Goal: Task Accomplishment & Management: Manage account settings

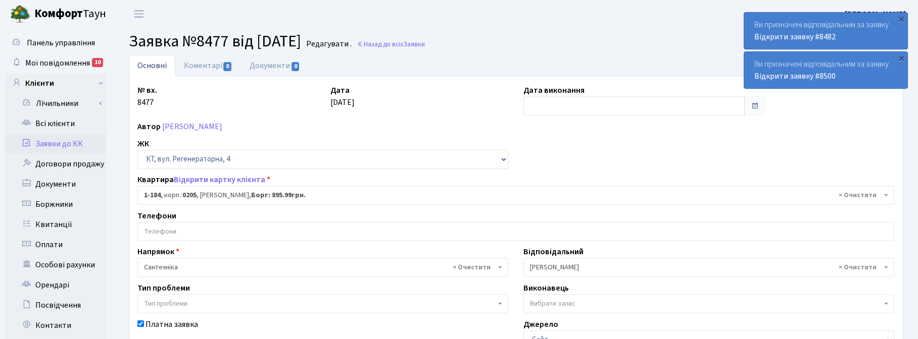
select select "184"
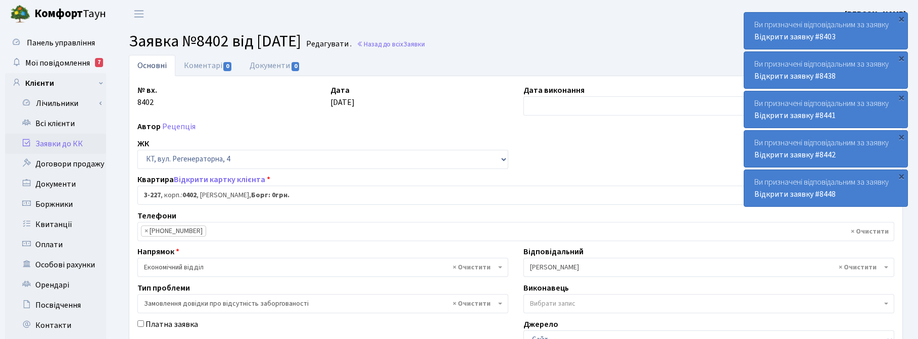
select select "796"
select select "35"
click at [518, 38] on h2 "Заявка №8402 від [DATE] Редагувати . Назад до всіх Заявки" at bounding box center [516, 41] width 774 height 19
click at [565, 42] on h2 "Заявка №8402 від [DATE] Редагувати . Назад до всіх Заявки" at bounding box center [516, 41] width 774 height 19
click at [64, 61] on span "Мої повідомлення" at bounding box center [57, 63] width 65 height 11
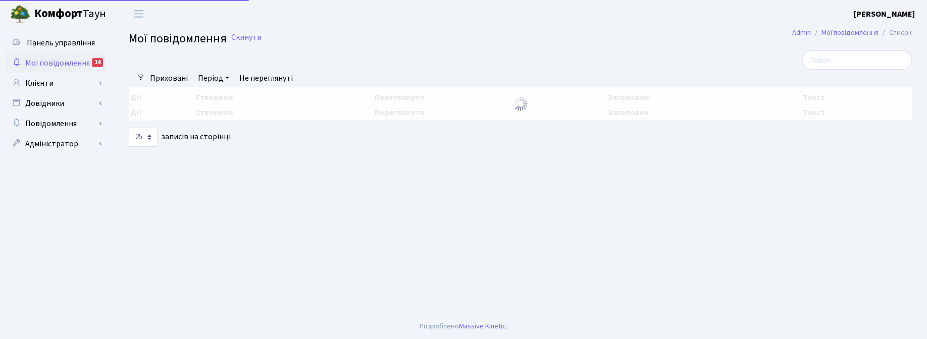
select select "25"
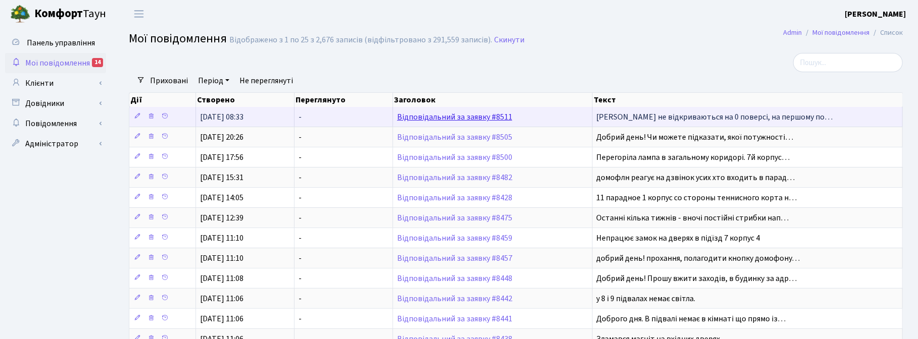
click at [431, 115] on link "Відповідальний за заявку #8511" at bounding box center [454, 117] width 115 height 11
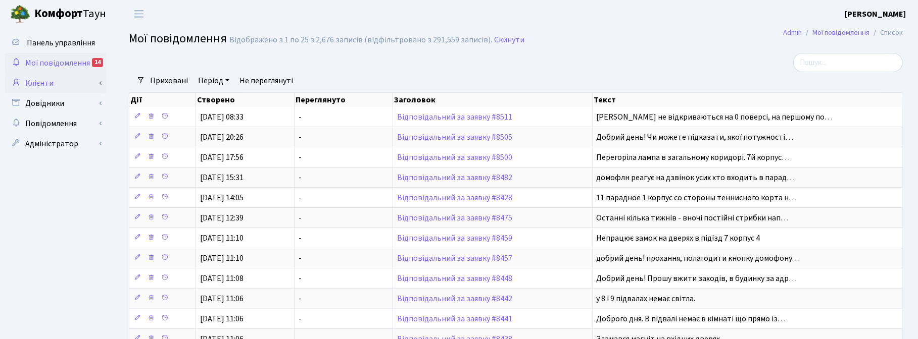
click at [39, 82] on link "Клієнти" at bounding box center [55, 83] width 101 height 20
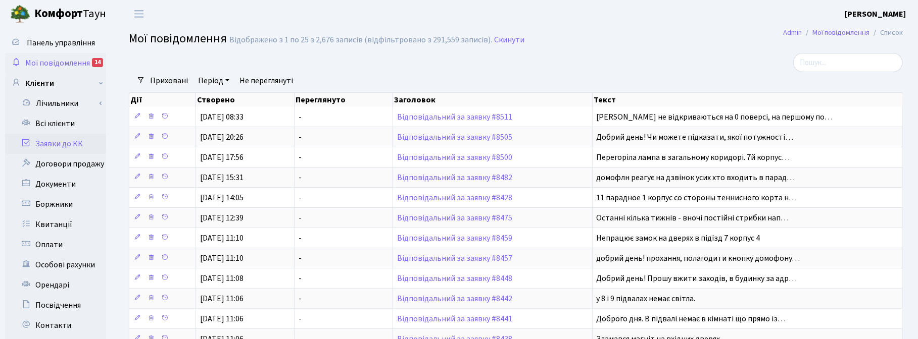
click at [57, 142] on link "Заявки до КК" at bounding box center [55, 144] width 101 height 20
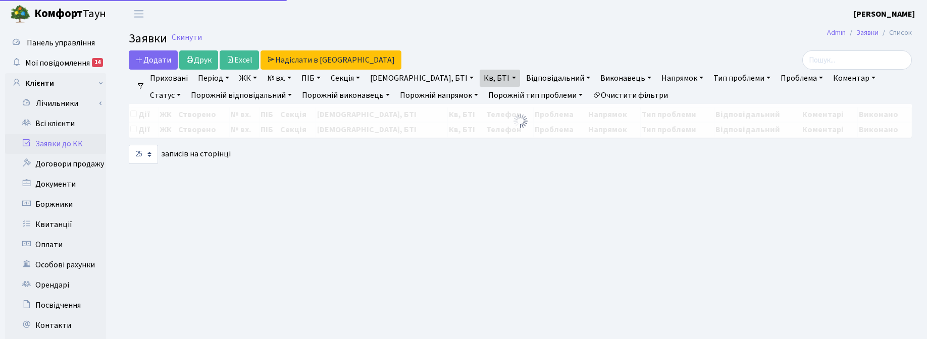
select select "25"
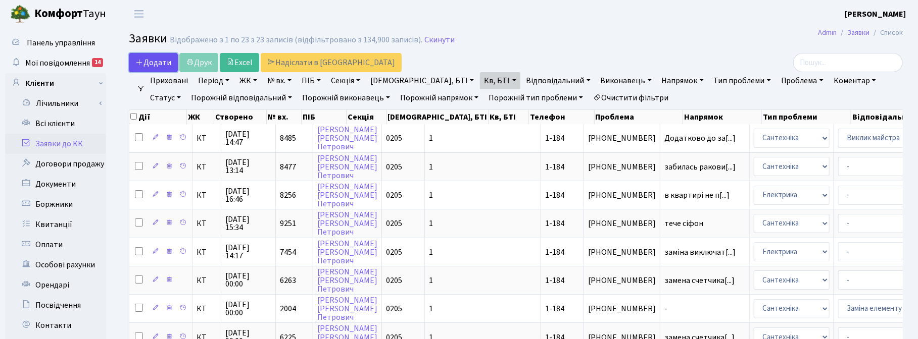
click at [153, 57] on span "Додати" at bounding box center [153, 62] width 36 height 11
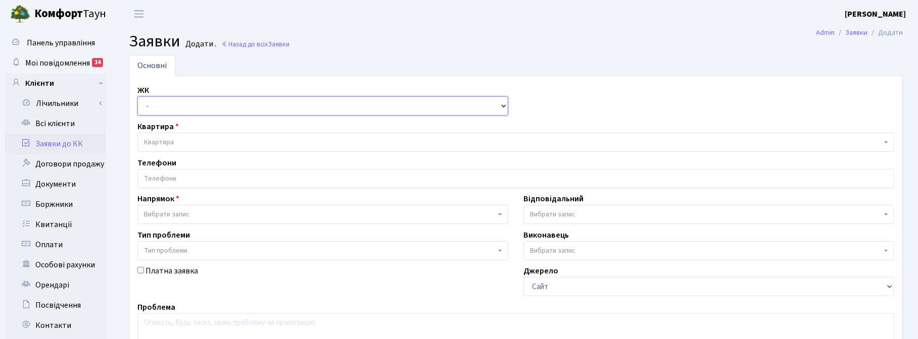
click at [155, 110] on select "- ТХ, вул. Ділова, 1/2 КТ, вул. Регенераторна, 4 КТ2, просп. Соборності, 17 КТ3…" at bounding box center [322, 105] width 371 height 19
select select "271"
click at [137, 97] on select "- ТХ, вул. Ділова, 1/2 КТ, вул. Регенераторна, 4 КТ2, просп. Соборності, 17 КТ3…" at bounding box center [322, 105] width 371 height 19
select select
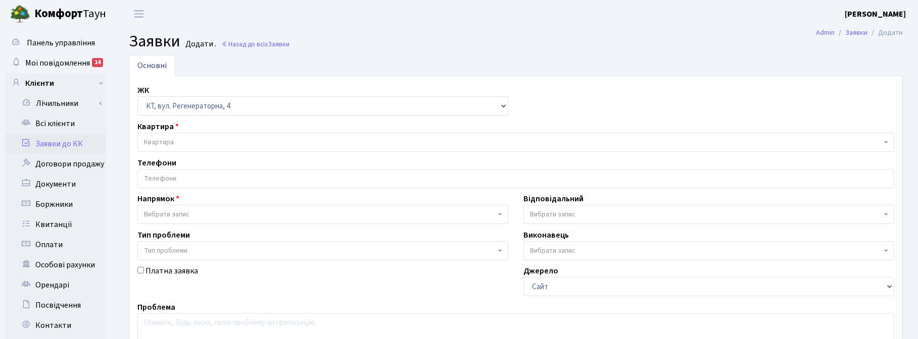
click at [165, 144] on span "Квартира" at bounding box center [159, 142] width 30 height 10
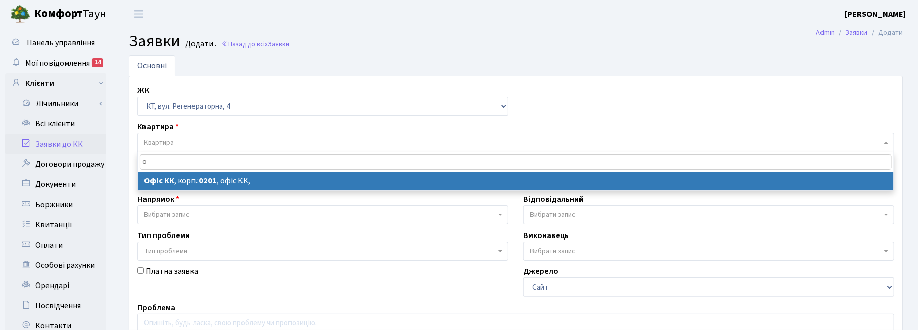
type input "о"
select select
select select "4"
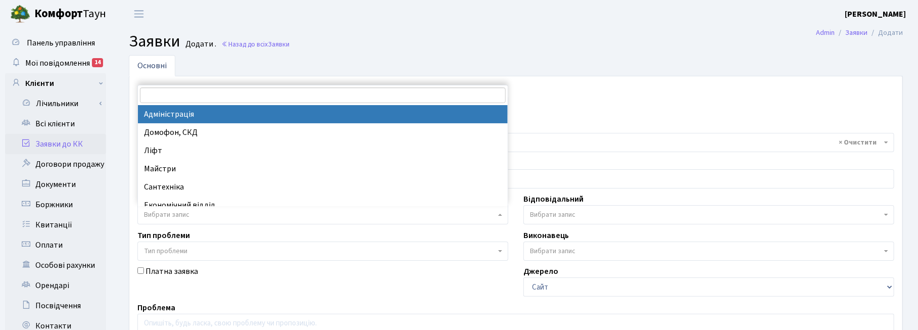
click at [169, 219] on span "Вибрати запис" at bounding box center [166, 215] width 45 height 10
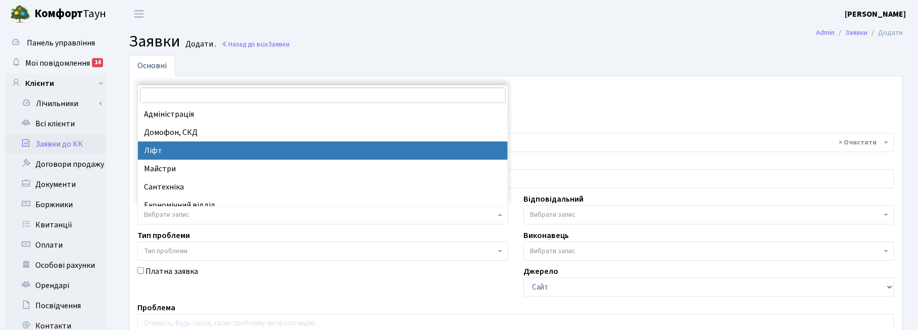
select select "16"
select select
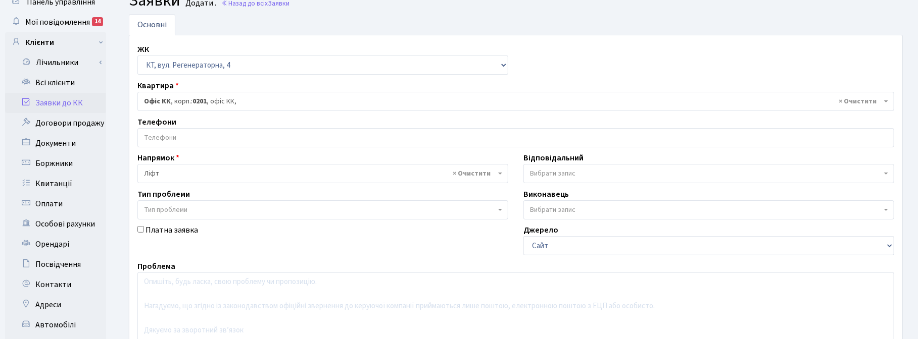
scroll to position [63, 0]
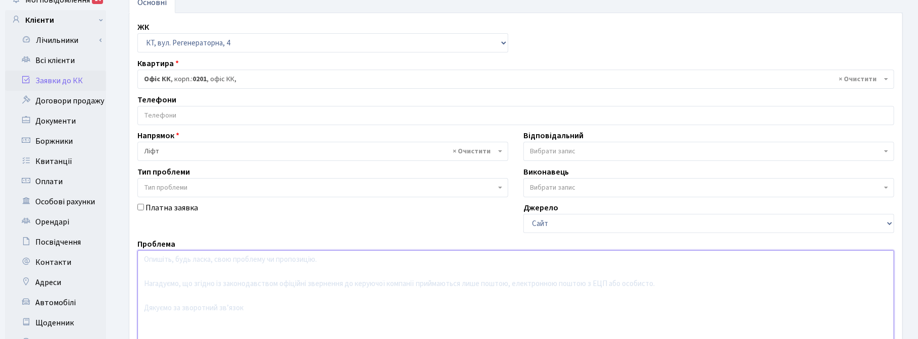
click at [163, 266] on textarea at bounding box center [515, 314] width 757 height 128
click at [182, 259] on textarea "Блимає свіцтло" at bounding box center [515, 314] width 757 height 128
click at [209, 266] on textarea "Блимає світло" at bounding box center [515, 314] width 757 height 128
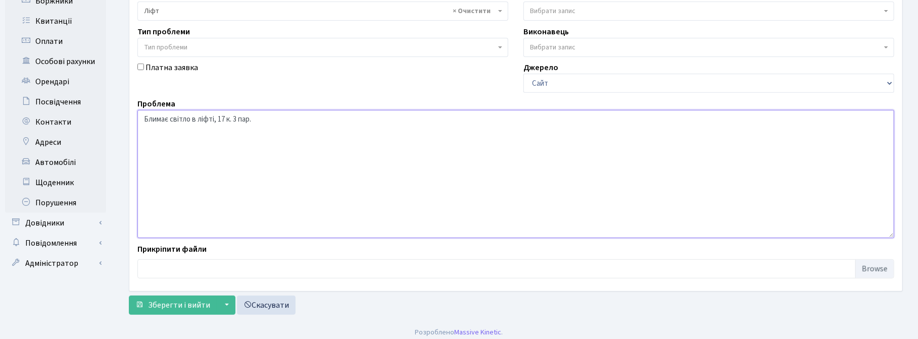
scroll to position [210, 0]
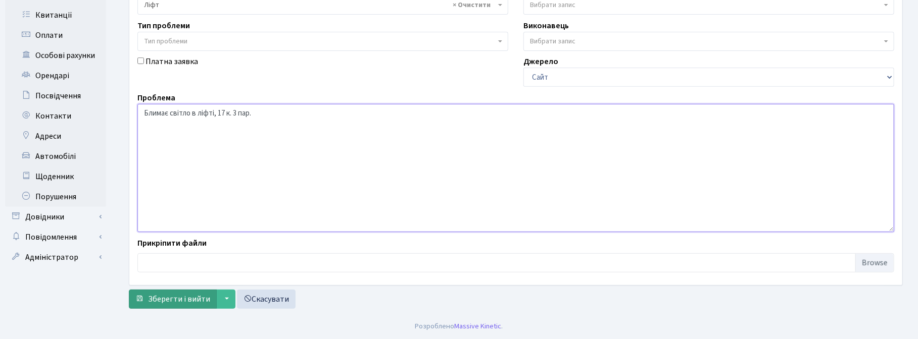
type textarea "Блимає світло в ліфті, 17 к. 3 пар."
click at [192, 294] on span "Зберегти і вийти" at bounding box center [179, 299] width 62 height 11
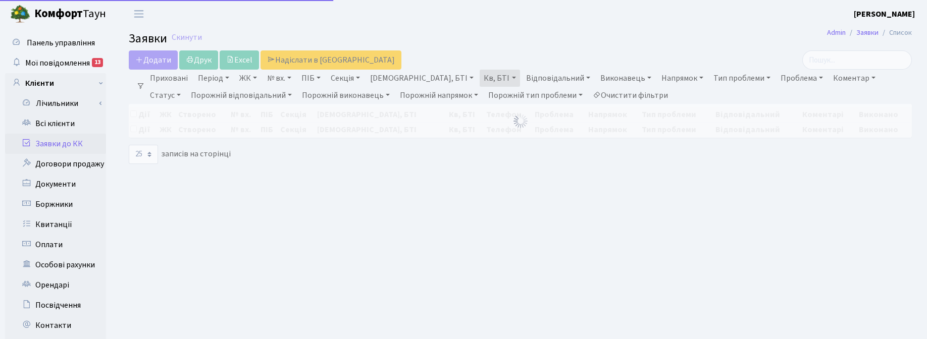
select select "25"
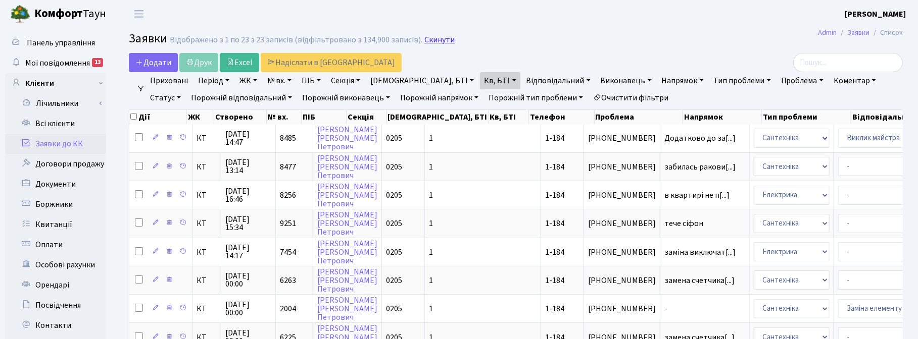
click at [440, 41] on link "Скинути" at bounding box center [439, 40] width 30 height 10
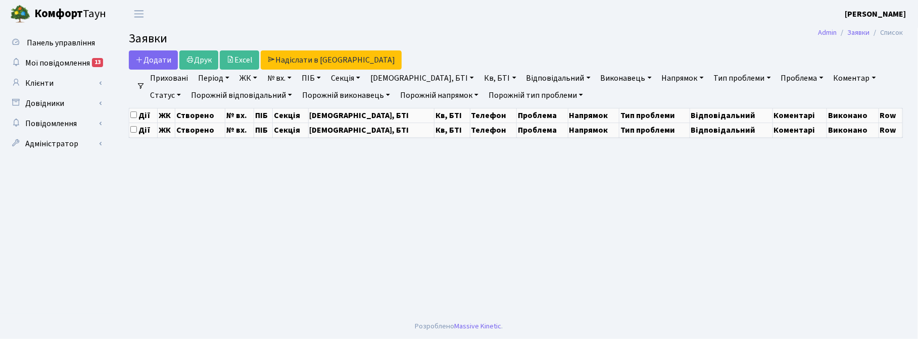
select select "25"
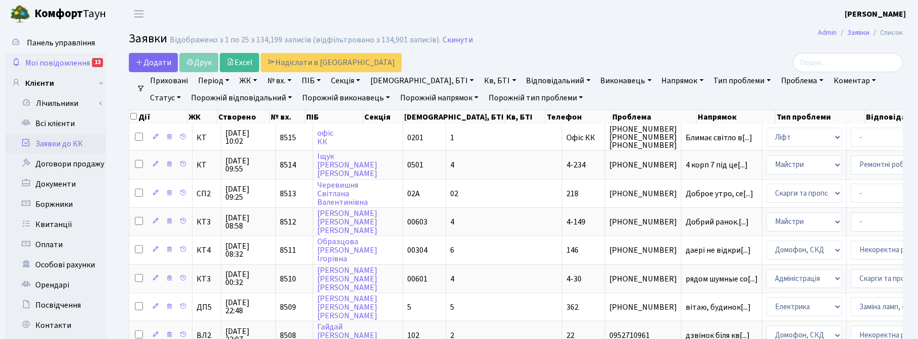
click at [54, 54] on link "Мої повідомлення 13" at bounding box center [55, 63] width 101 height 20
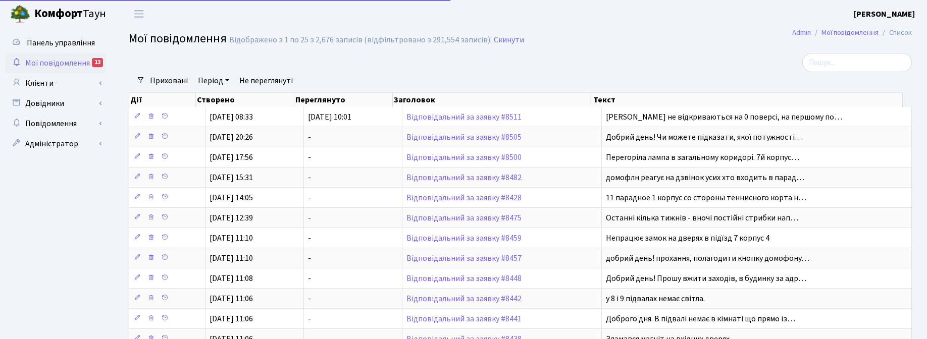
select select "25"
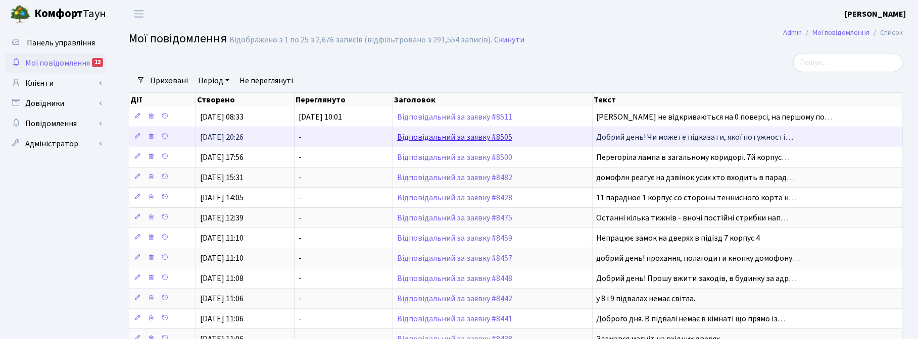
click at [468, 137] on link "Відповідальний за заявку #8505" at bounding box center [454, 137] width 115 height 11
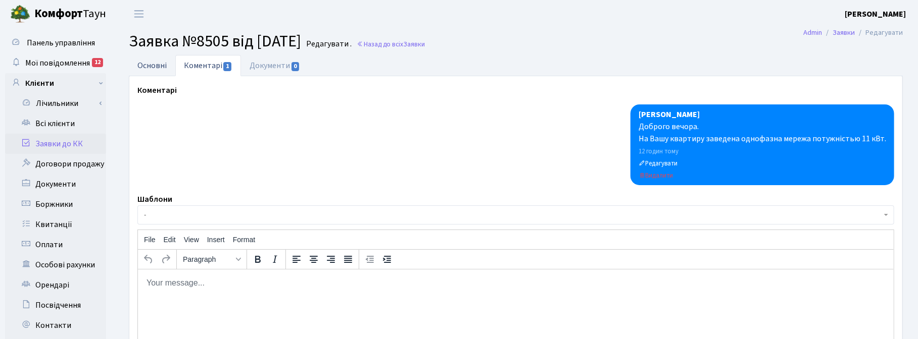
click at [161, 59] on link "Основні" at bounding box center [152, 65] width 46 height 21
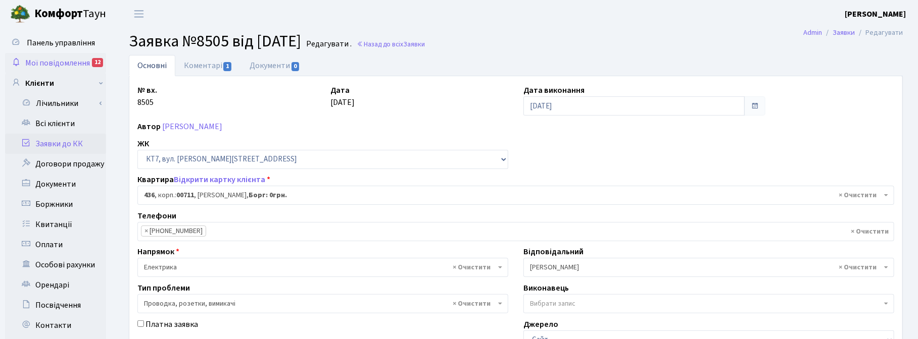
click at [39, 62] on span "Мої повідомлення" at bounding box center [57, 63] width 65 height 11
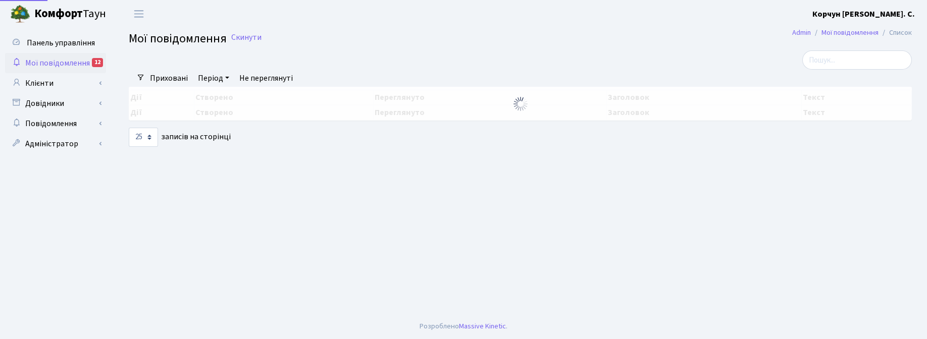
select select "25"
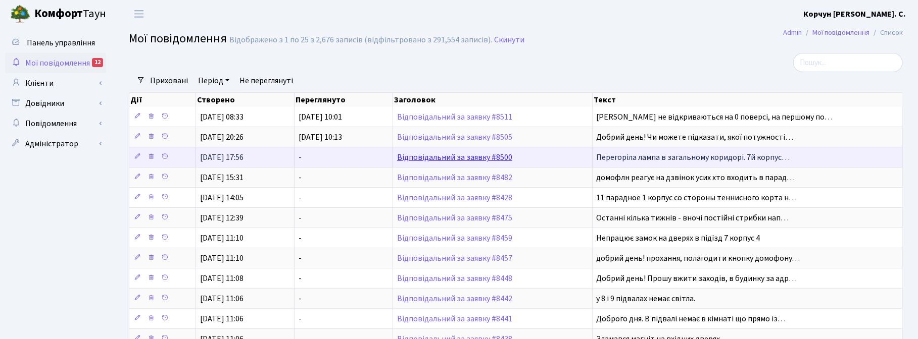
click at [413, 158] on link "Відповідальний за заявку #8500" at bounding box center [454, 157] width 115 height 11
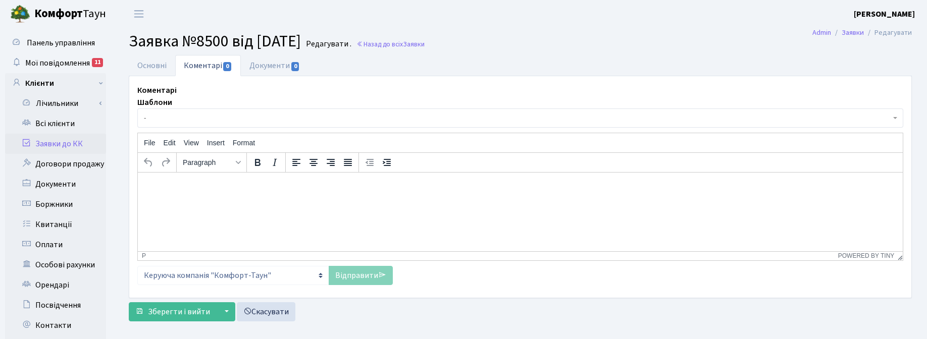
select select "5123"
select select "40"
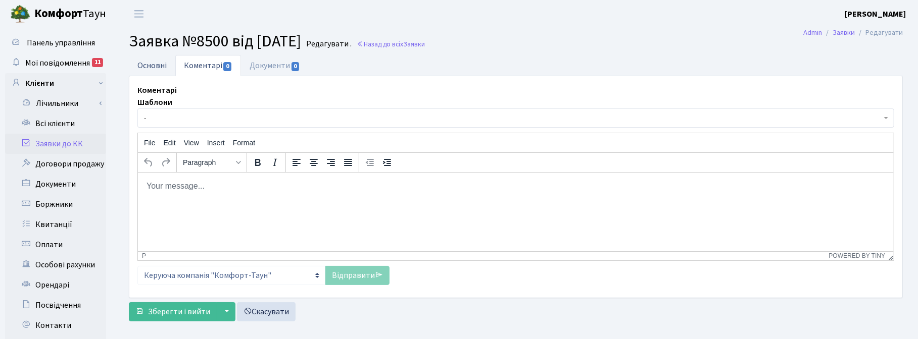
click at [149, 62] on link "Основні" at bounding box center [152, 65] width 46 height 21
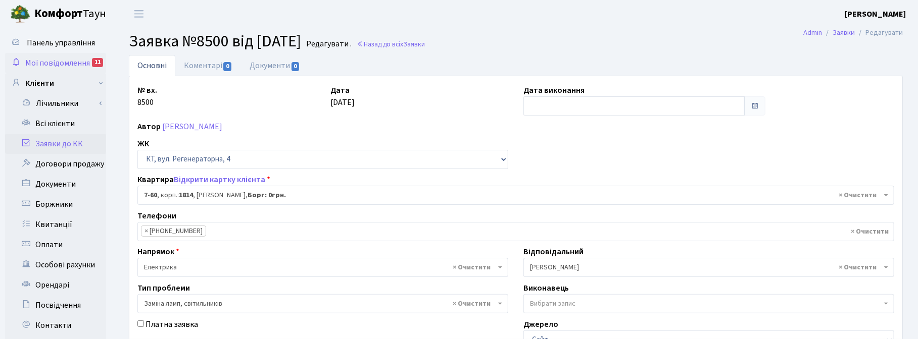
click at [47, 64] on span "Мої повідомлення" at bounding box center [57, 63] width 65 height 11
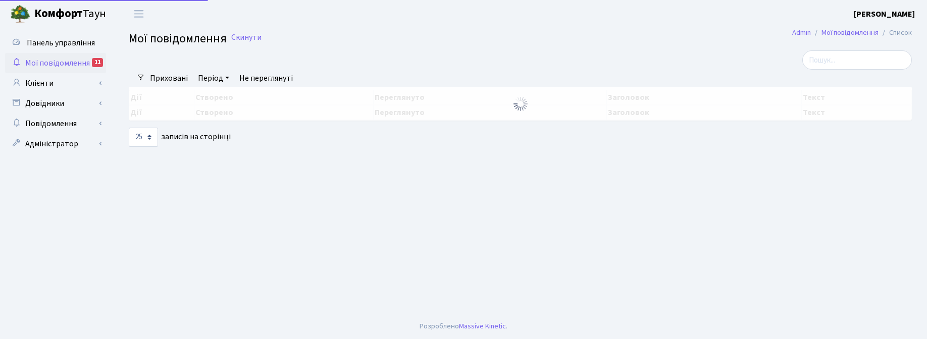
select select "25"
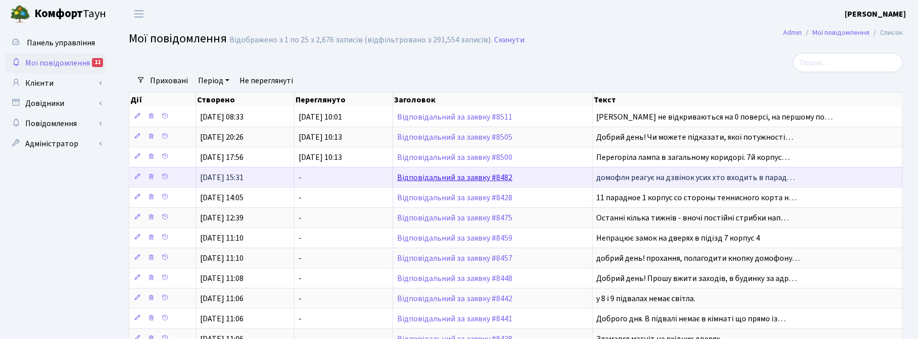
click at [436, 178] on link "Відповідальний за заявку #8482" at bounding box center [454, 177] width 115 height 11
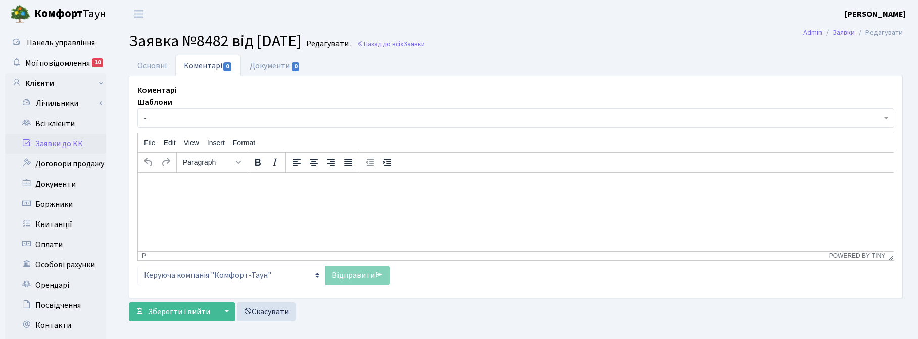
select select "16354"
select select "38"
click at [154, 61] on link "Основні" at bounding box center [152, 65] width 46 height 21
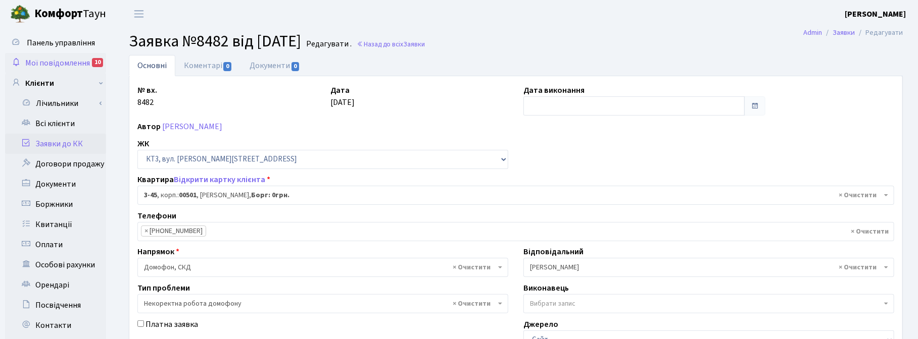
click at [54, 62] on span "Мої повідомлення" at bounding box center [57, 63] width 65 height 11
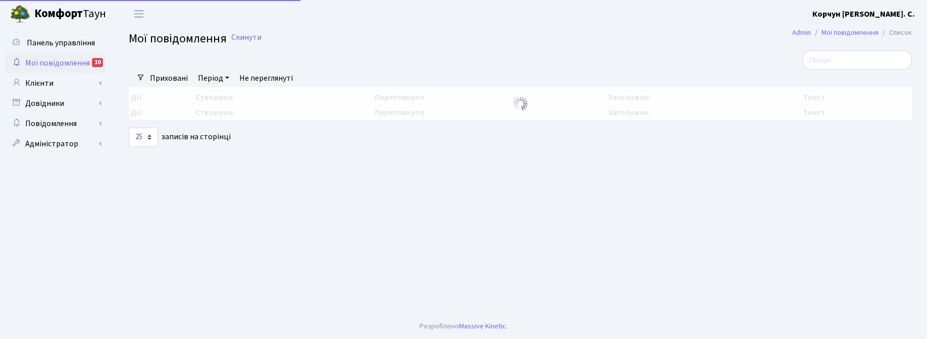
select select "25"
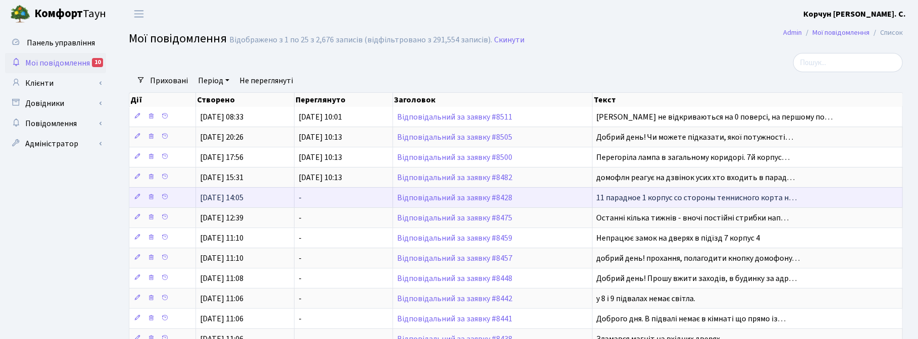
click at [433, 204] on td "Відповідальний за заявку #8428" at bounding box center [492, 197] width 199 height 20
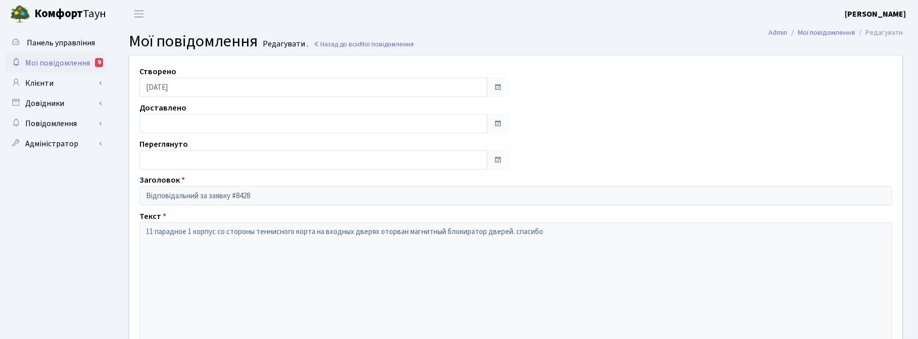
click at [69, 62] on span "Мої повідомлення" at bounding box center [57, 63] width 65 height 11
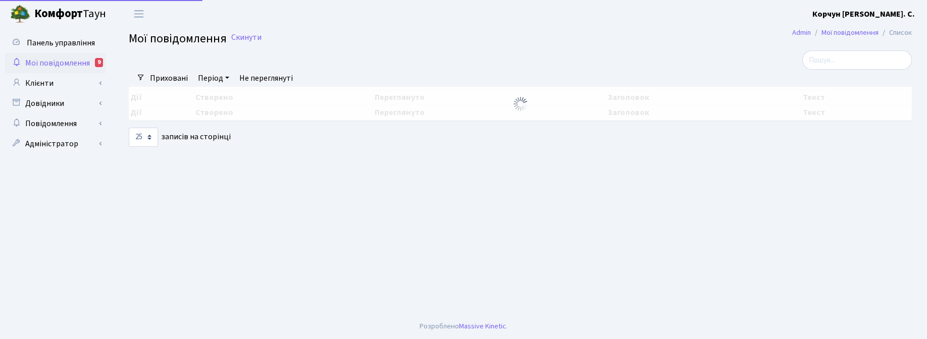
select select "25"
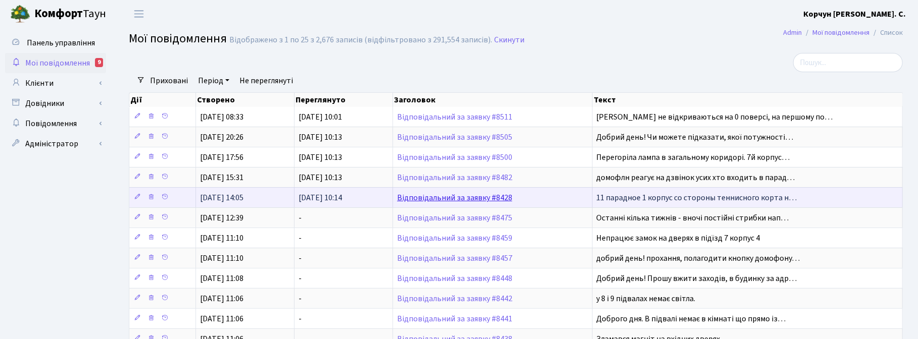
click at [438, 197] on link "Відповідальний за заявку #8428" at bounding box center [454, 197] width 115 height 11
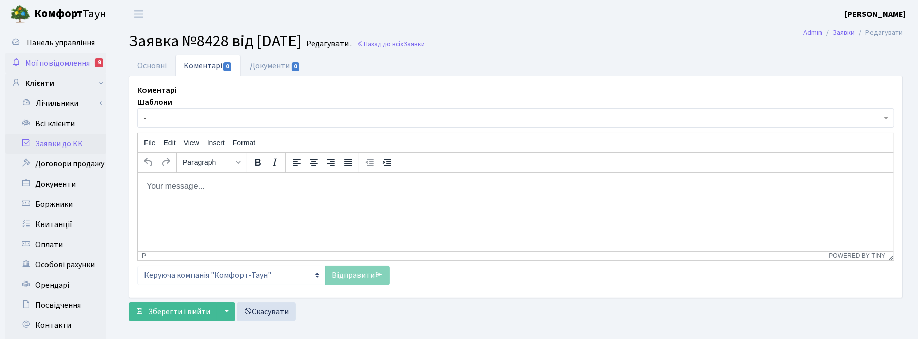
click at [52, 62] on span "Мої повідомлення" at bounding box center [57, 63] width 65 height 11
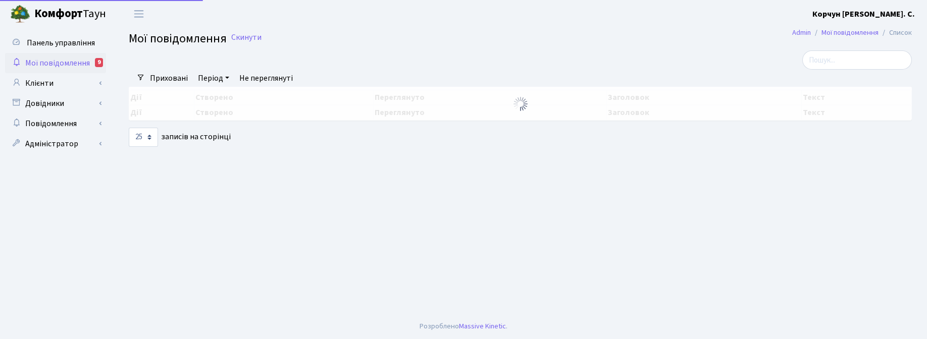
select select "25"
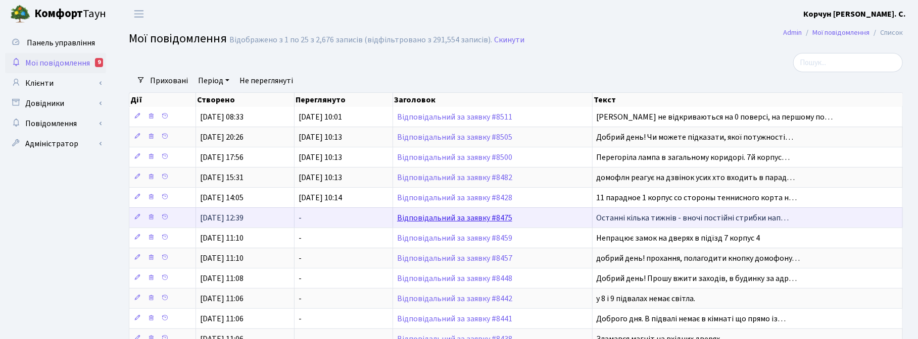
click at [420, 219] on link "Відповідальний за заявку #8475" at bounding box center [454, 218] width 115 height 11
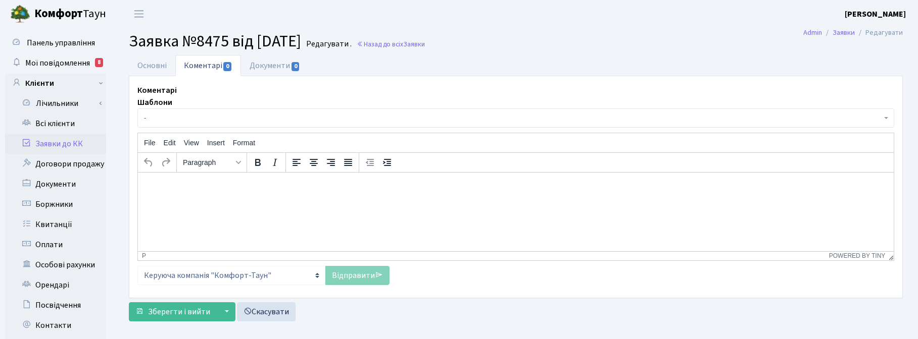
select select "2039"
select select "67"
drag, startPoint x: 152, startPoint y: 62, endPoint x: 256, endPoint y: 144, distance: 133.1
click at [150, 62] on link "Основні" at bounding box center [152, 65] width 46 height 21
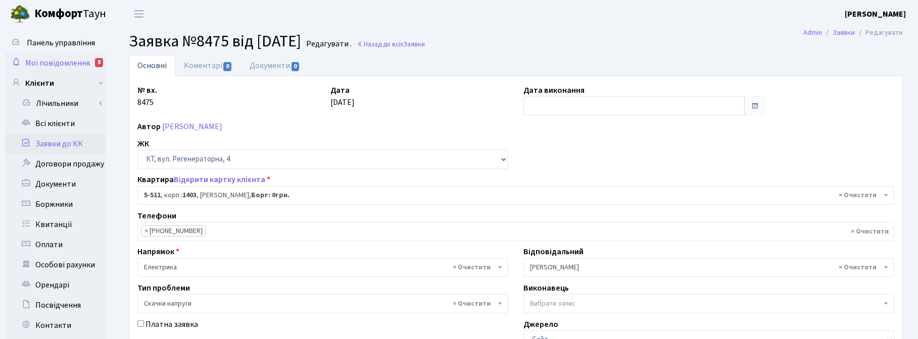
click at [76, 59] on span "Мої повідомлення" at bounding box center [57, 63] width 65 height 11
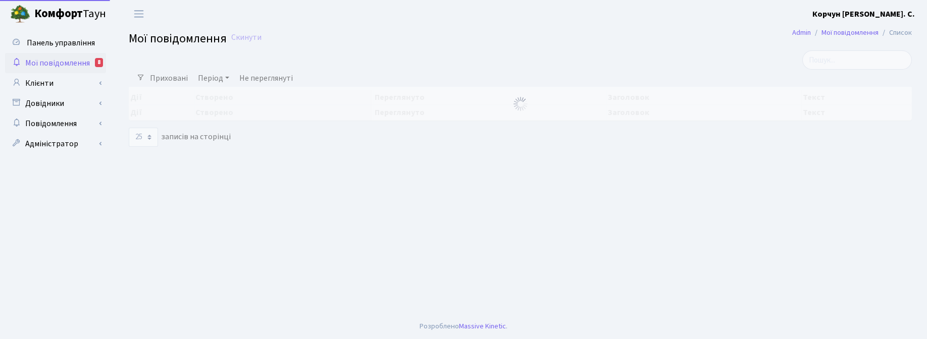
select select "25"
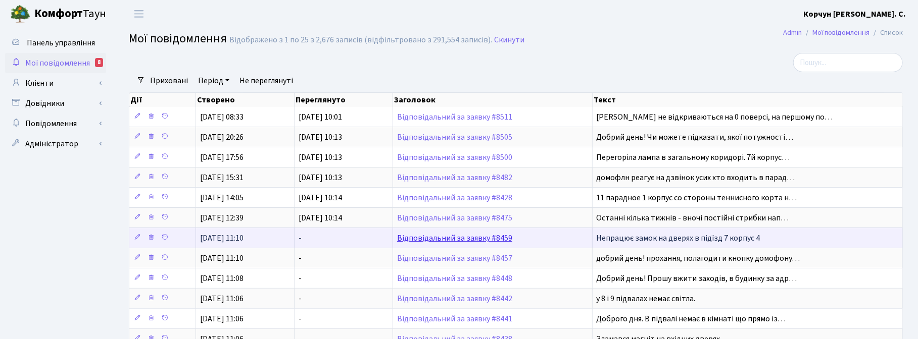
click at [433, 237] on link "Відповідальний за заявку #8459" at bounding box center [454, 238] width 115 height 11
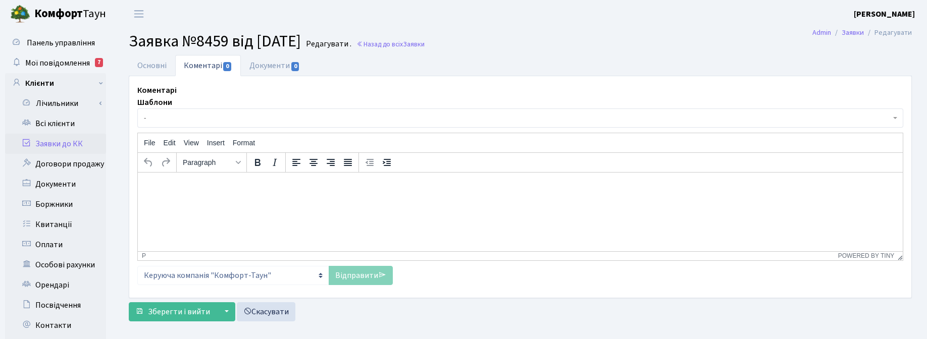
select select "1054"
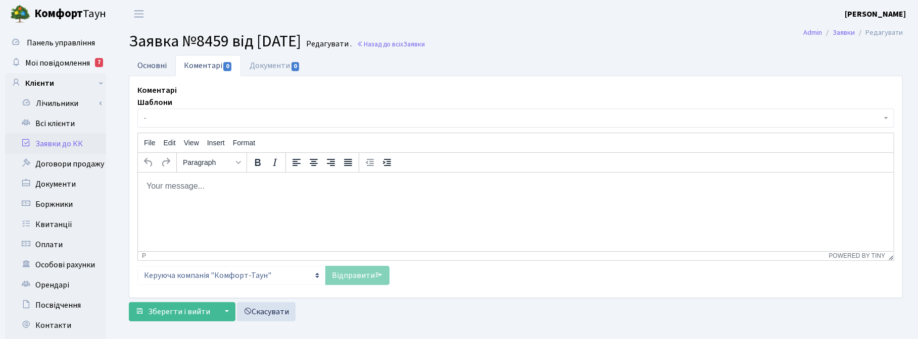
click at [160, 64] on link "Основні" at bounding box center [152, 65] width 46 height 21
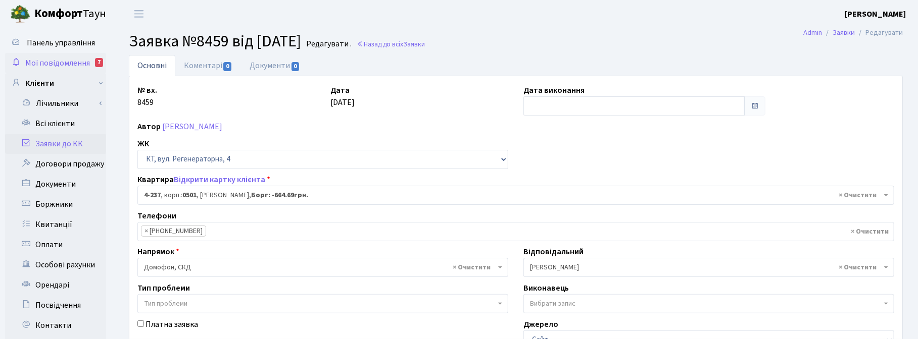
click at [48, 66] on span "Мої повідомлення" at bounding box center [57, 63] width 65 height 11
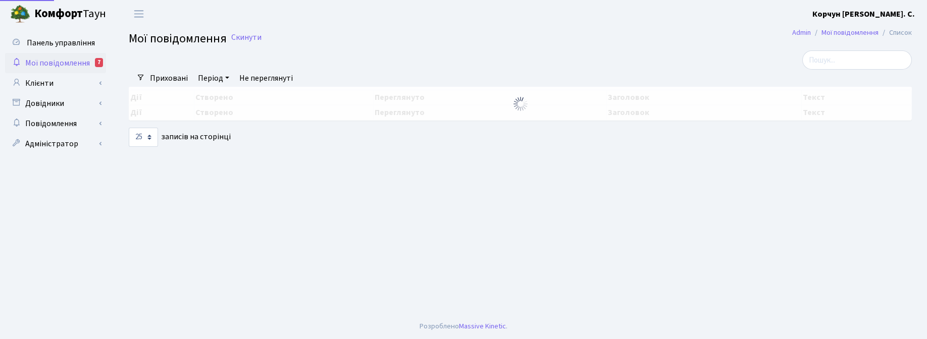
select select "25"
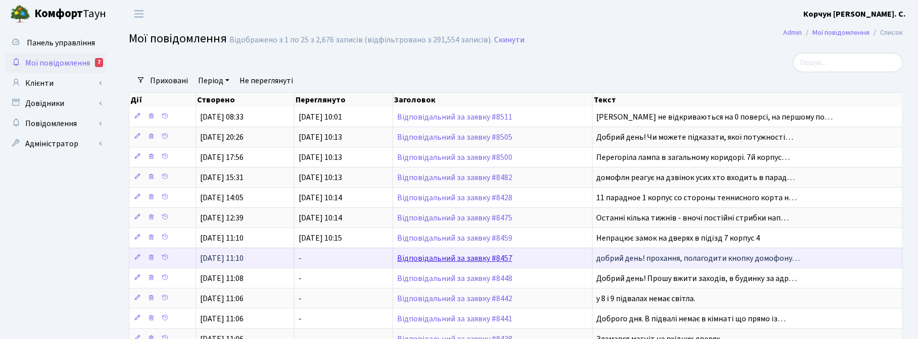
click at [444, 263] on link "Відповідальний за заявку #8457" at bounding box center [454, 258] width 115 height 11
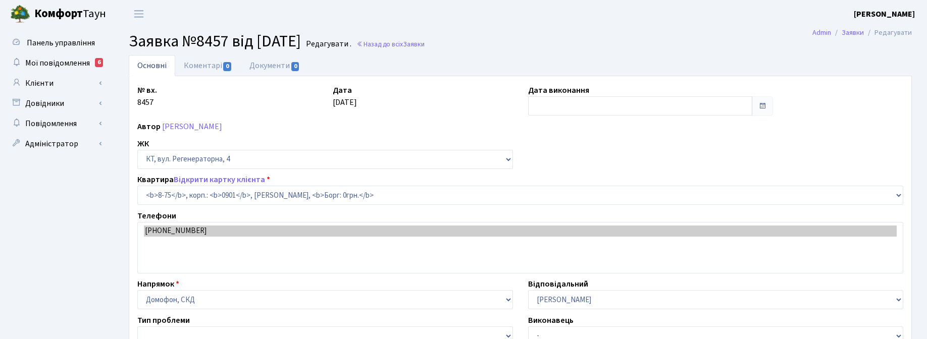
select select "6368"
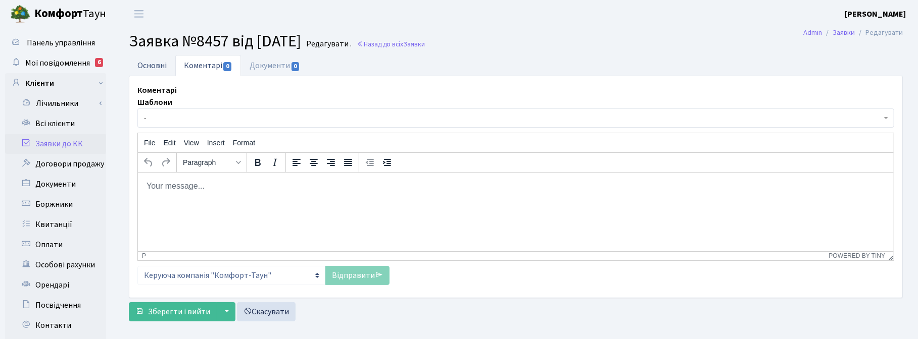
click at [153, 63] on link "Основні" at bounding box center [152, 65] width 46 height 21
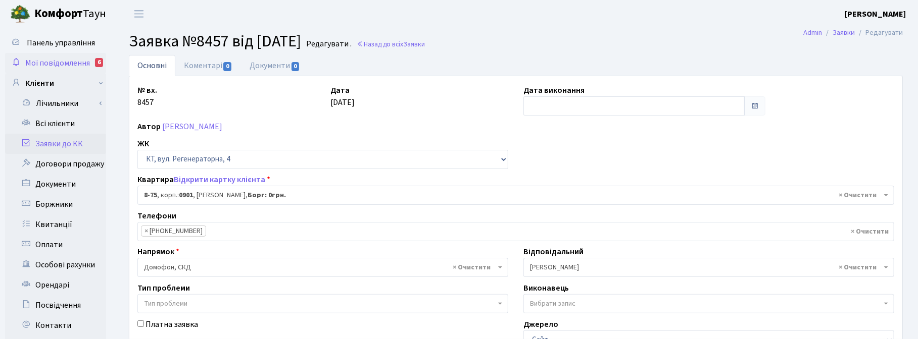
click at [61, 62] on span "Мої повідомлення" at bounding box center [57, 63] width 65 height 11
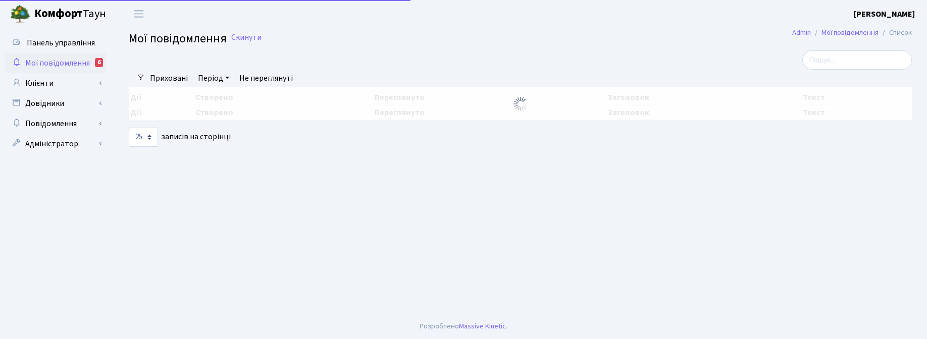
select select "25"
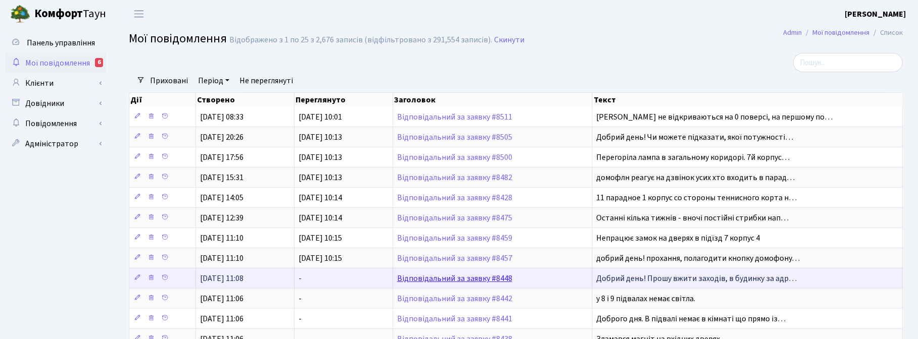
click at [453, 282] on link "Відповідальний за заявку #8448" at bounding box center [454, 278] width 115 height 11
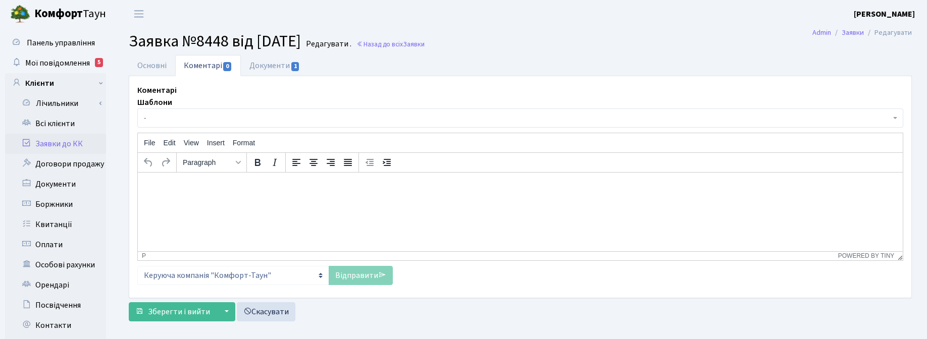
select select "15598"
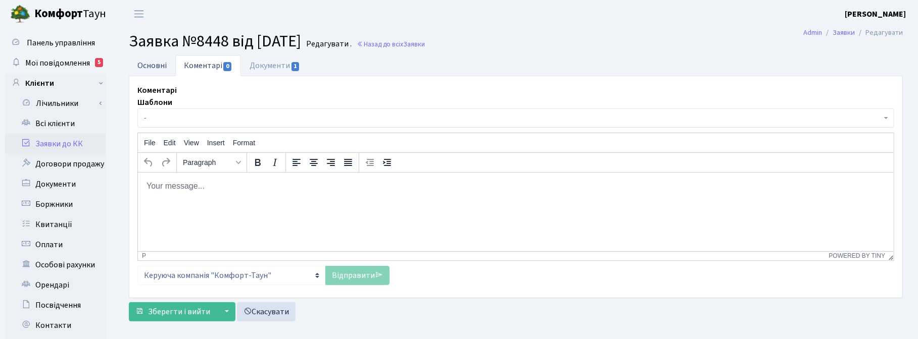
click at [155, 62] on link "Основні" at bounding box center [152, 65] width 46 height 21
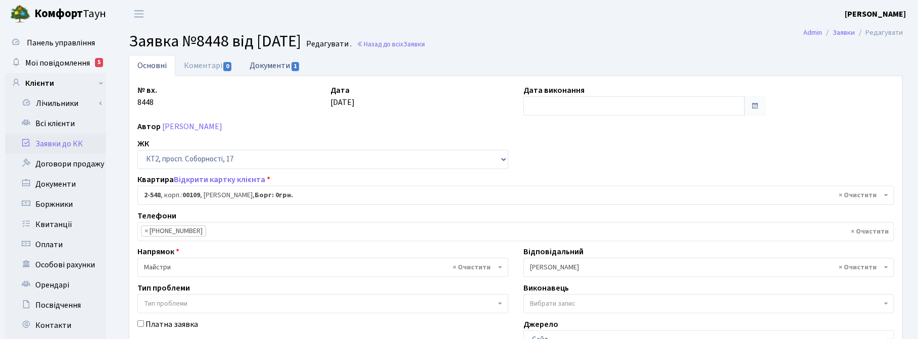
click at [281, 59] on link "Документи 1" at bounding box center [275, 65] width 68 height 21
select select "25"
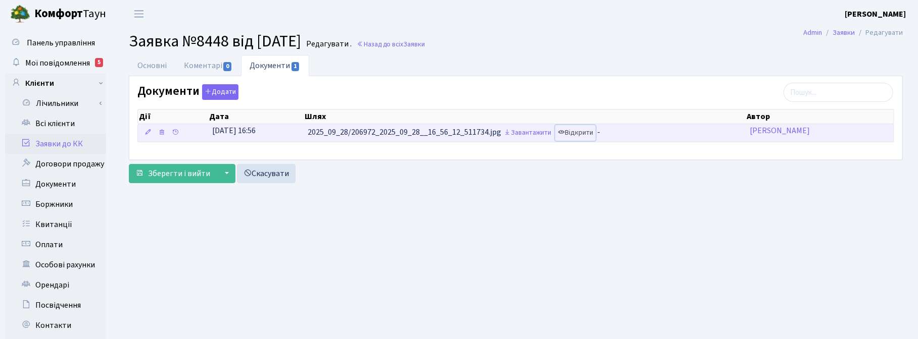
click at [589, 133] on link "Відкрити" at bounding box center [575, 133] width 40 height 16
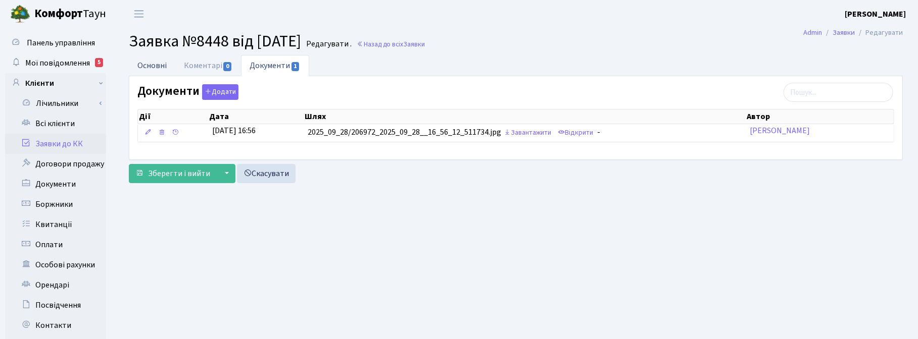
click at [144, 64] on link "Основні" at bounding box center [152, 65] width 46 height 21
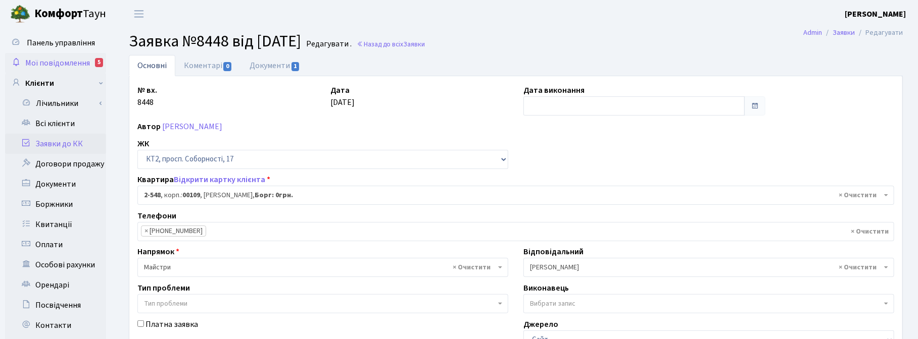
click at [62, 59] on span "Мої повідомлення" at bounding box center [57, 63] width 65 height 11
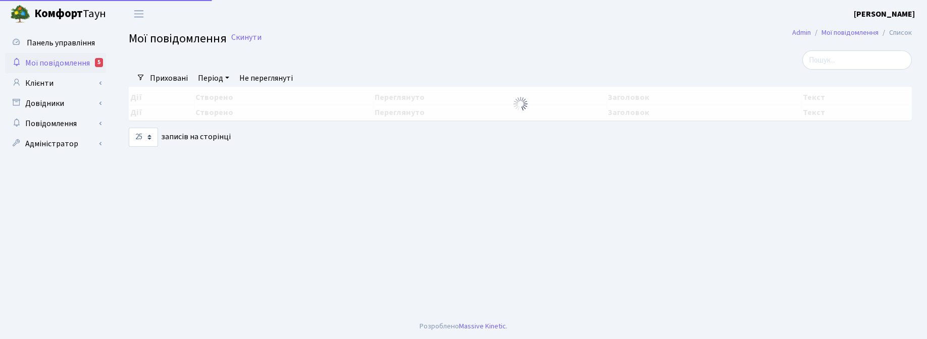
select select "25"
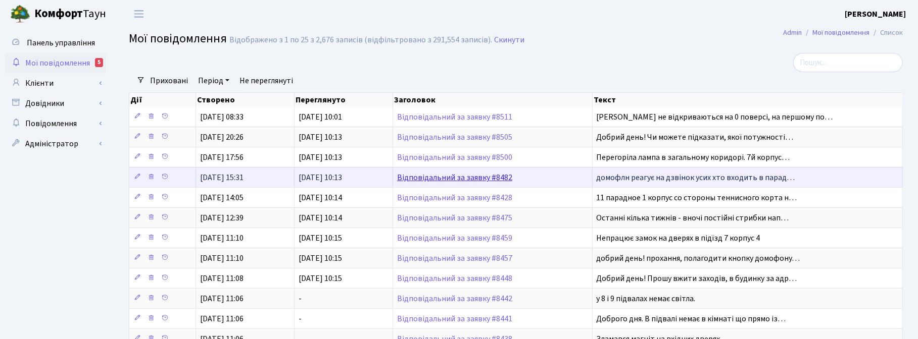
scroll to position [1, 0]
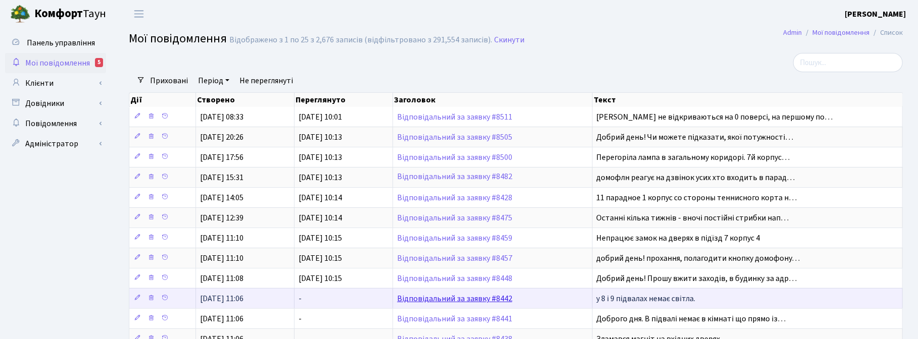
click at [459, 301] on link "Відповідальний за заявку #8442" at bounding box center [454, 298] width 115 height 11
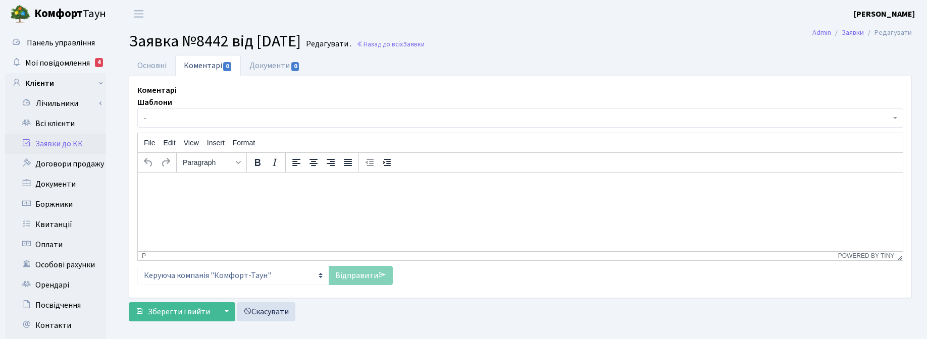
select select "15509"
select select "40"
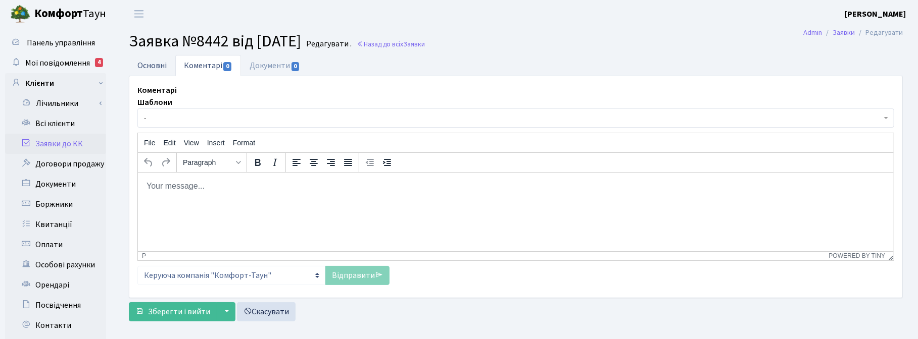
click at [149, 61] on link "Основні" at bounding box center [152, 65] width 46 height 21
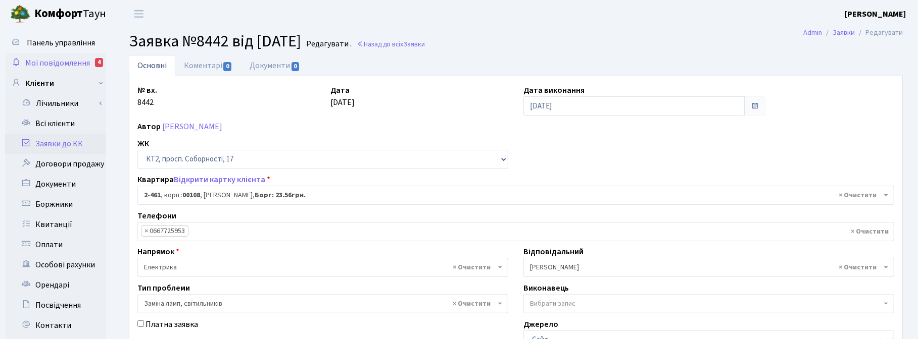
click at [49, 61] on span "Мої повідомлення" at bounding box center [57, 63] width 65 height 11
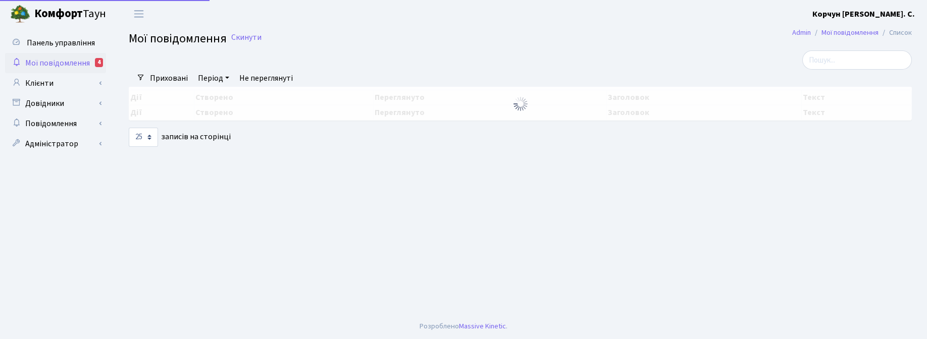
select select "25"
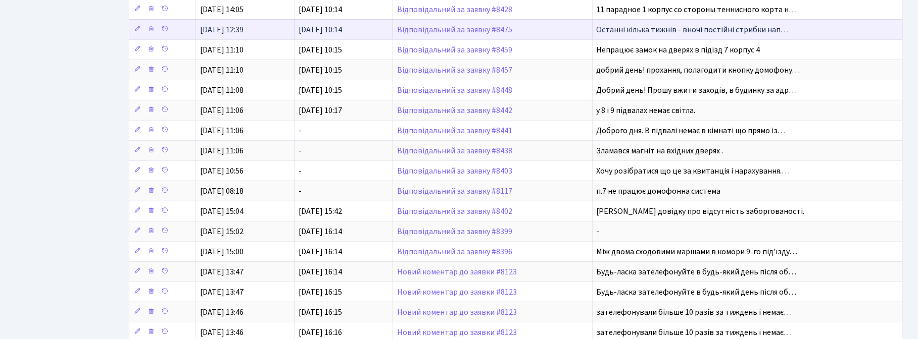
scroll to position [189, 0]
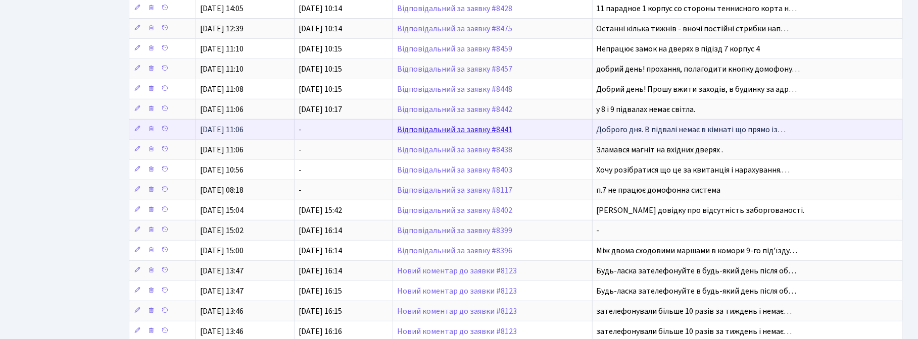
click at [428, 132] on link "Відповідальний за заявку #8441" at bounding box center [454, 129] width 115 height 11
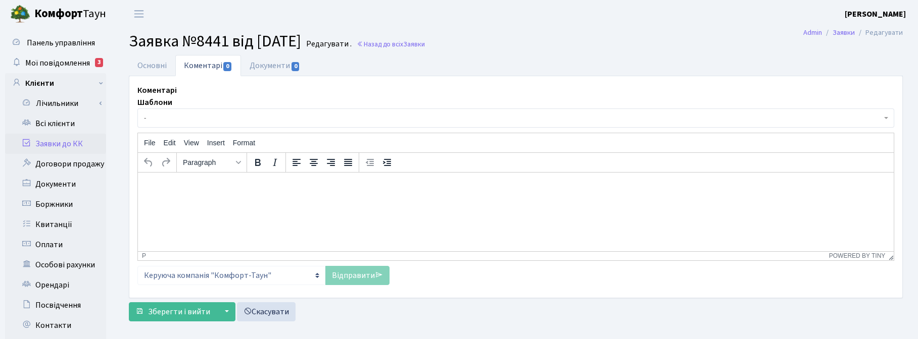
select select "15509"
select select "40"
click at [149, 63] on link "Основні" at bounding box center [152, 65] width 46 height 21
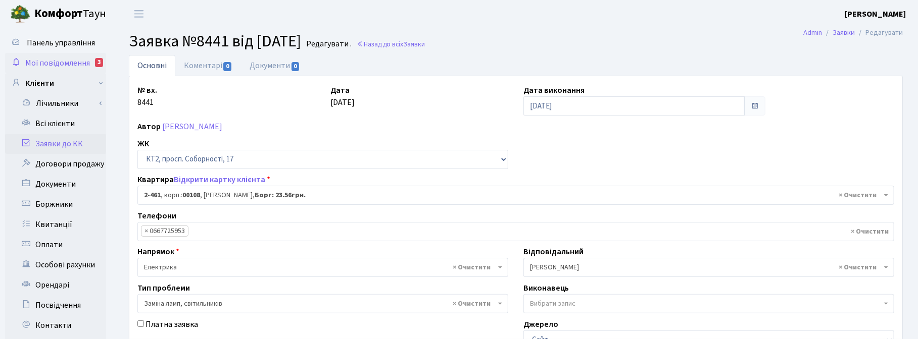
click at [46, 63] on span "Мої повідомлення" at bounding box center [57, 63] width 65 height 11
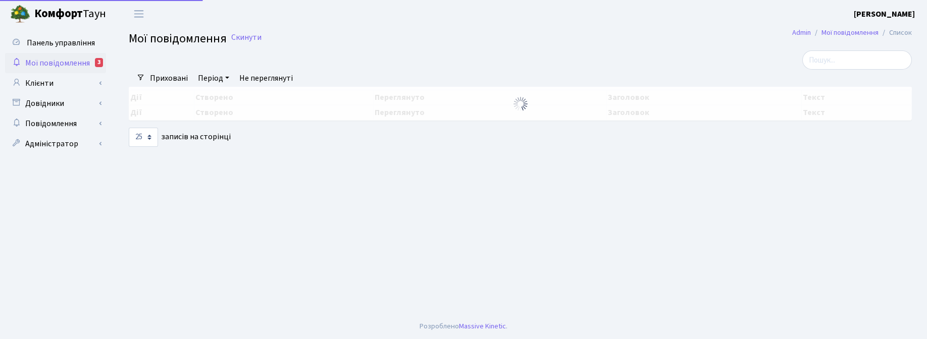
select select "25"
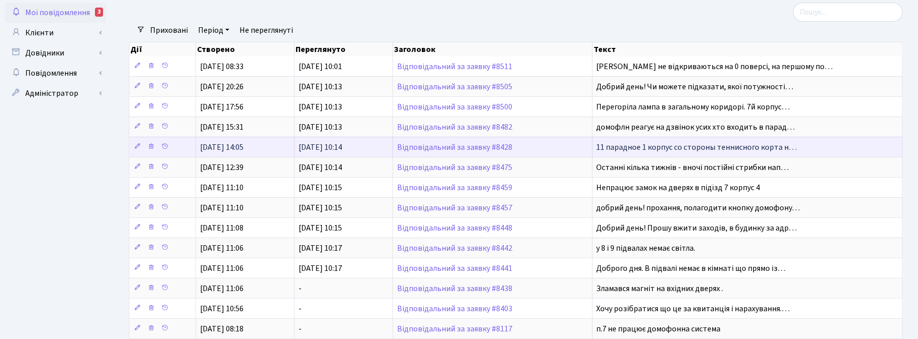
scroll to position [126, 0]
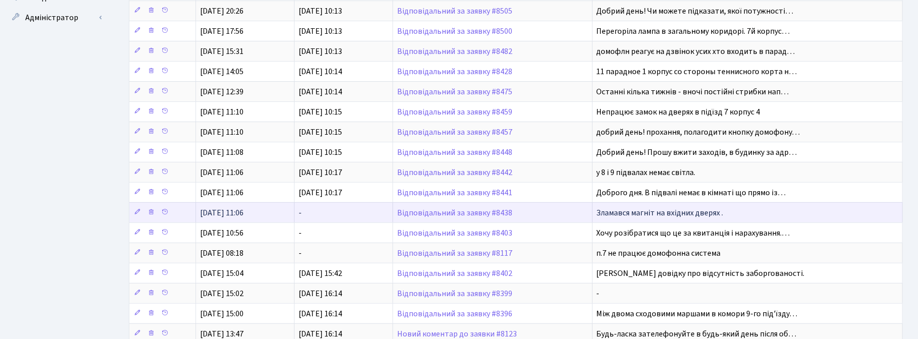
click at [437, 223] on td "Відповідальний за заявку #8438" at bounding box center [492, 213] width 199 height 20
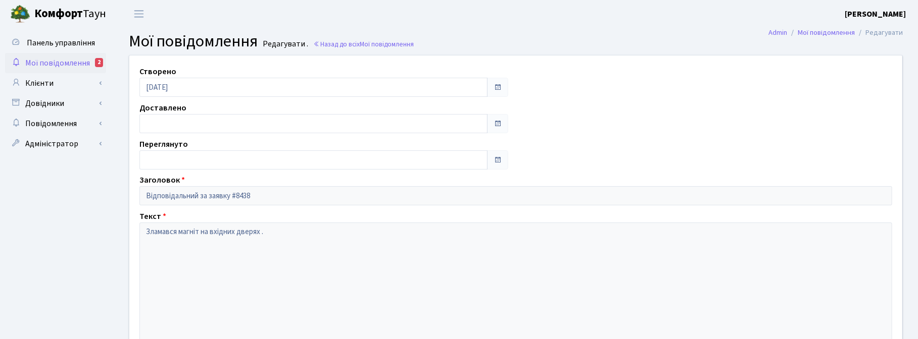
click at [57, 62] on span "Мої повідомлення" at bounding box center [57, 63] width 65 height 11
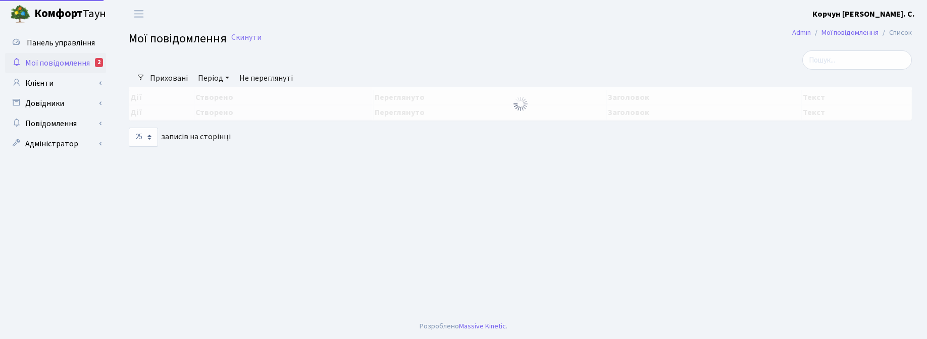
select select "25"
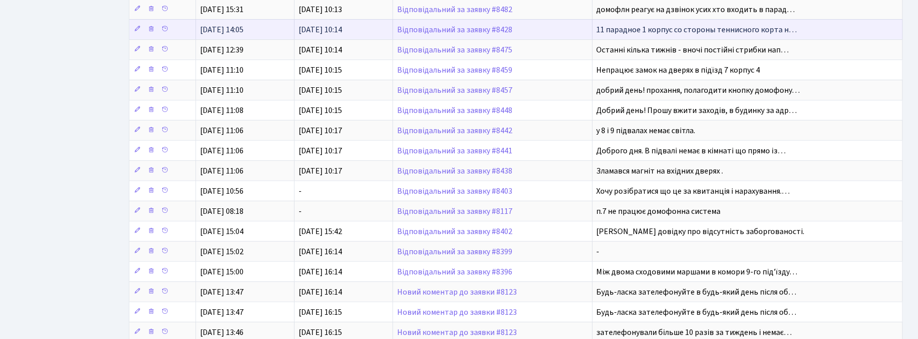
scroll to position [189, 0]
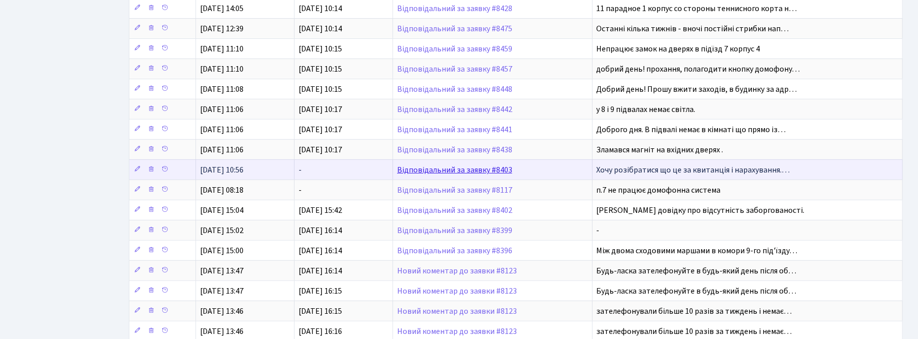
click at [445, 176] on link "Відповідальний за заявку #8403" at bounding box center [454, 170] width 115 height 11
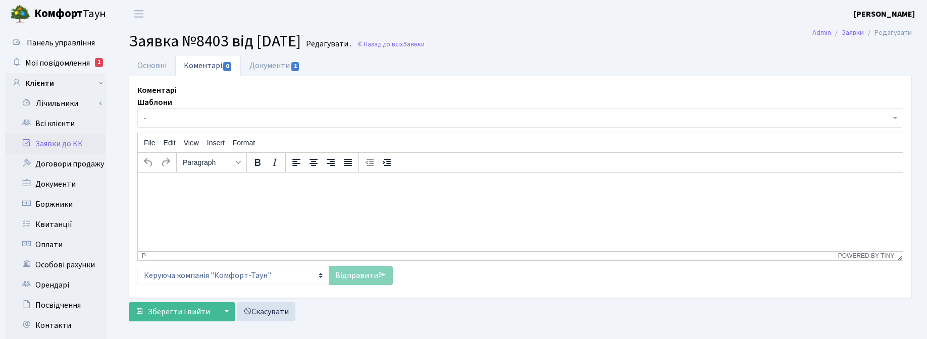
select select "8635"
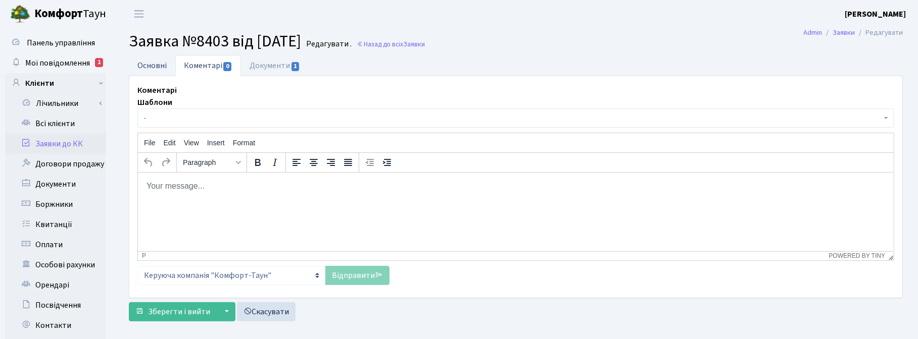
click at [147, 61] on link "Основні" at bounding box center [152, 65] width 46 height 21
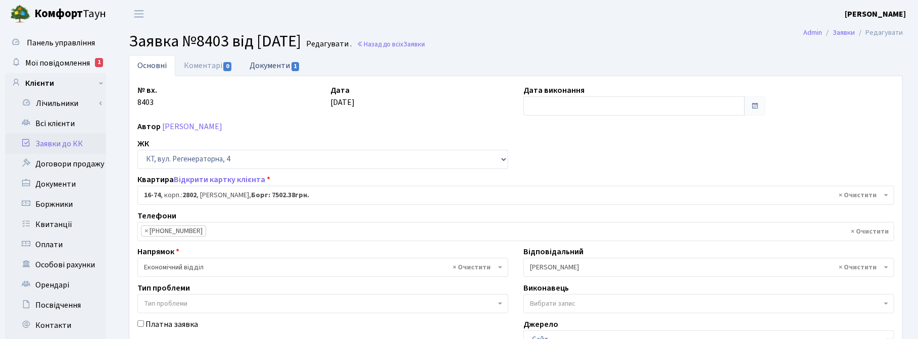
click at [268, 67] on link "Документи 1" at bounding box center [275, 65] width 68 height 21
select select "25"
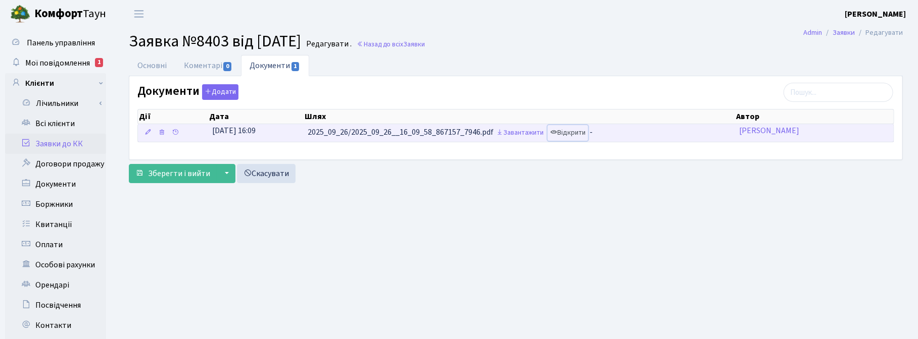
click at [588, 132] on link "Відкрити" at bounding box center [567, 133] width 40 height 16
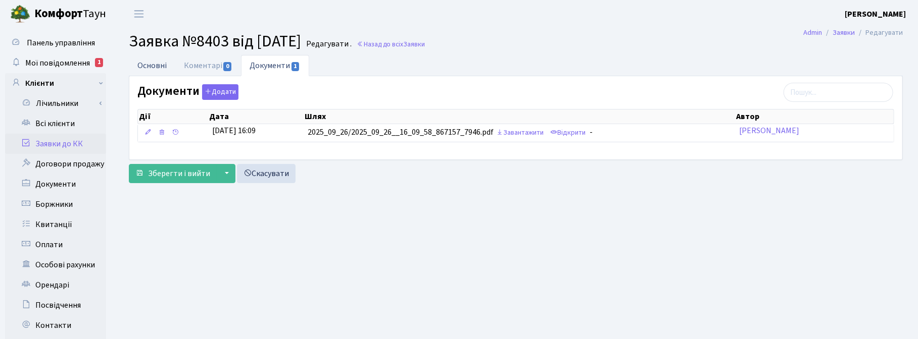
click at [153, 61] on link "Основні" at bounding box center [152, 65] width 46 height 21
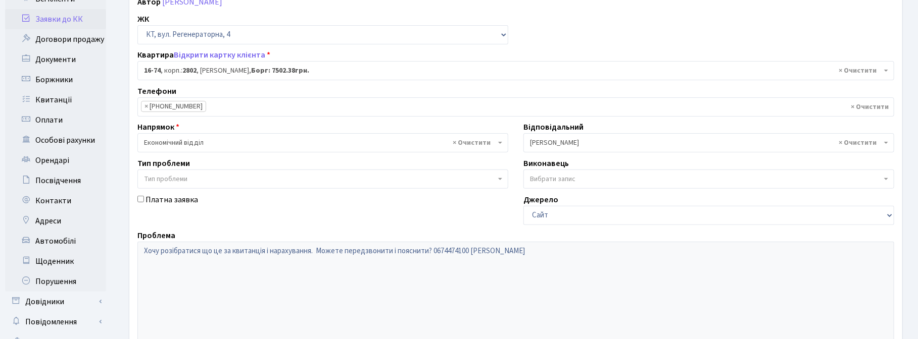
scroll to position [126, 0]
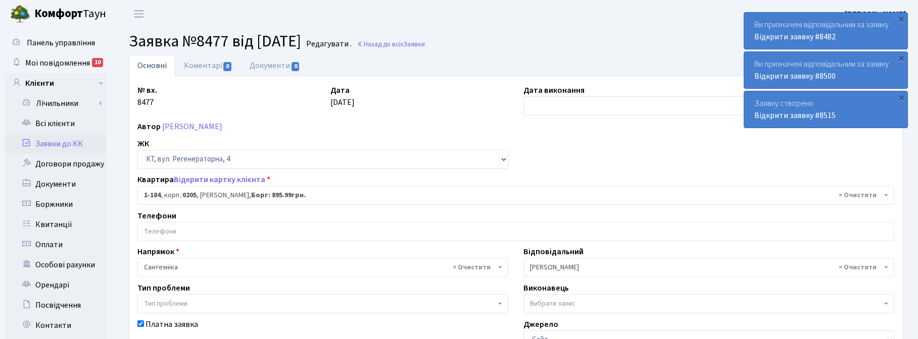
select select "184"
click at [52, 62] on span "Мої повідомлення" at bounding box center [57, 63] width 65 height 11
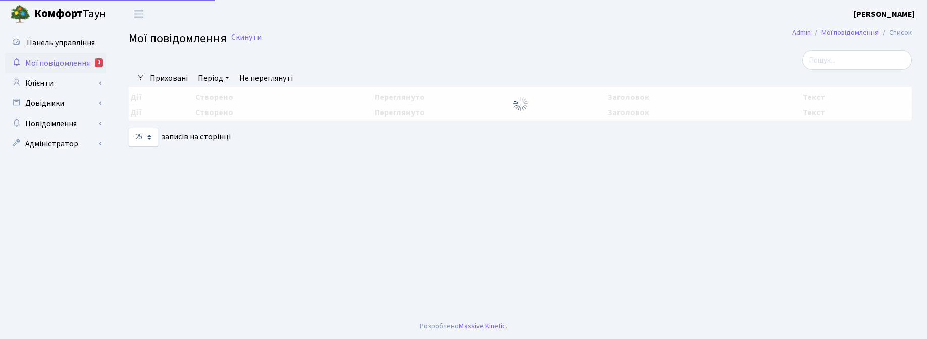
select select "25"
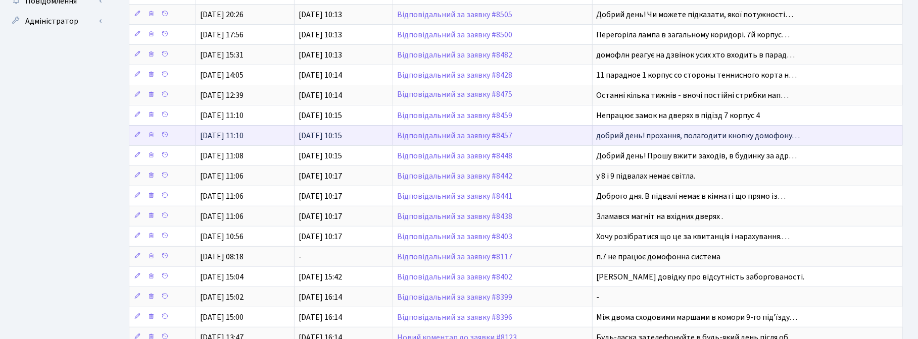
scroll to position [126, 0]
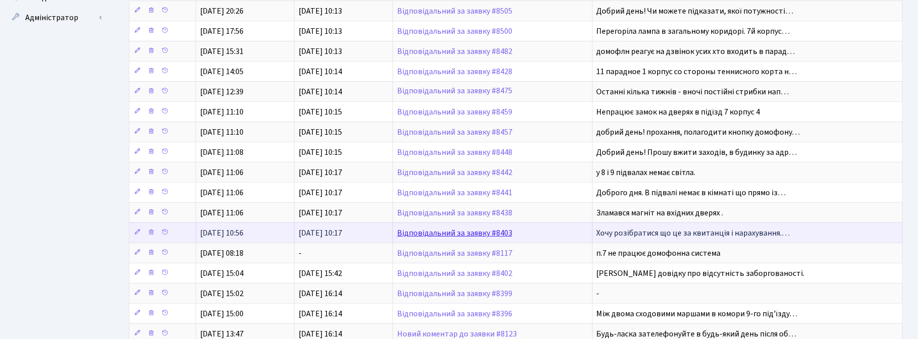
click at [456, 236] on link "Відповідальний за заявку #8403" at bounding box center [454, 233] width 115 height 11
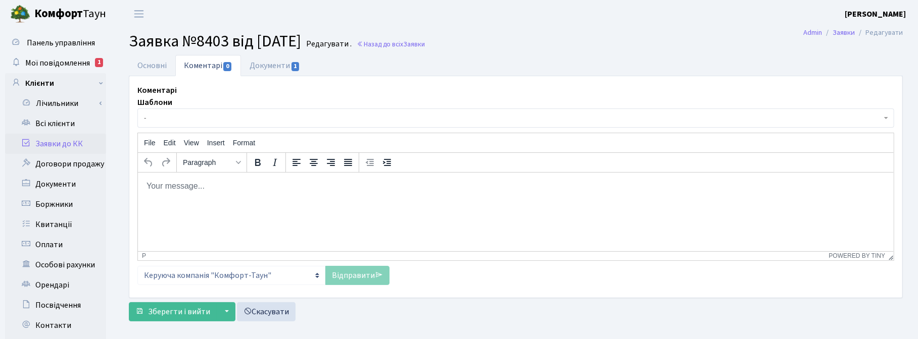
click at [162, 199] on html at bounding box center [515, 185] width 756 height 27
click at [366, 272] on link "Відправити" at bounding box center [357, 275] width 64 height 19
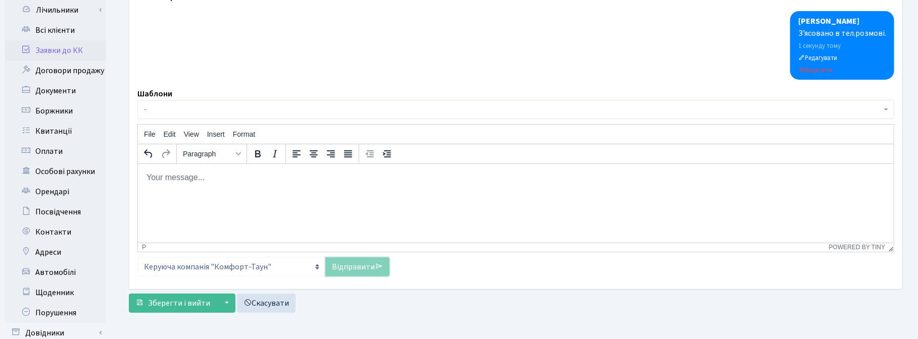
scroll to position [167, 0]
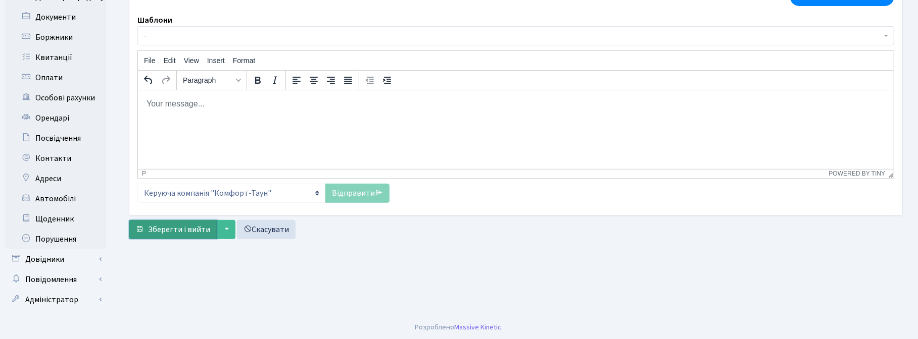
click at [181, 227] on span "Зберегти і вийти" at bounding box center [179, 229] width 62 height 11
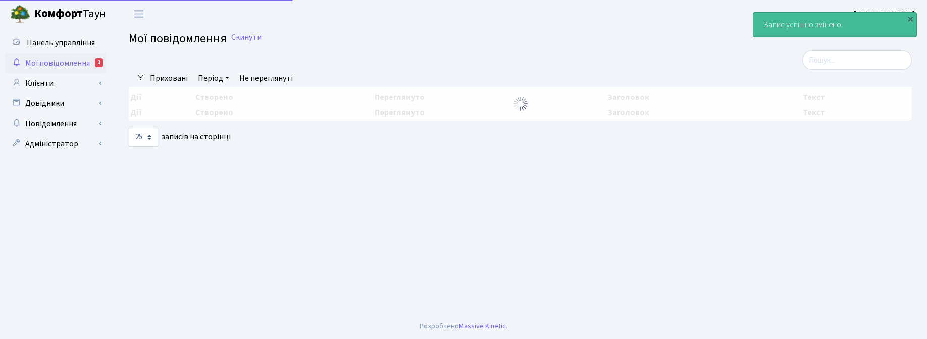
select select "25"
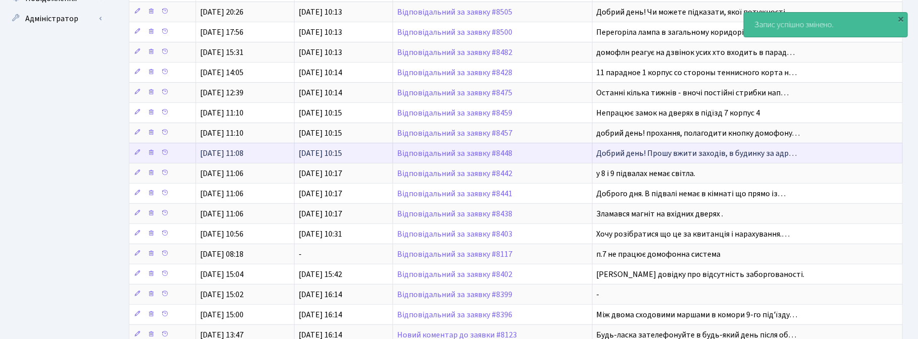
scroll to position [126, 0]
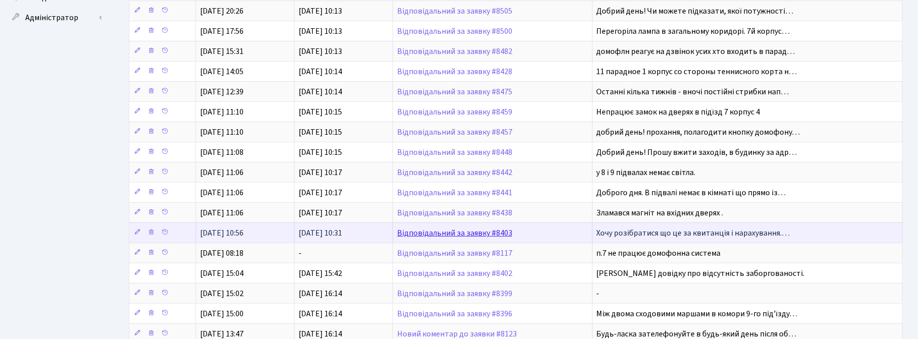
click at [446, 238] on link "Відповідальний за заявку #8403" at bounding box center [454, 233] width 115 height 11
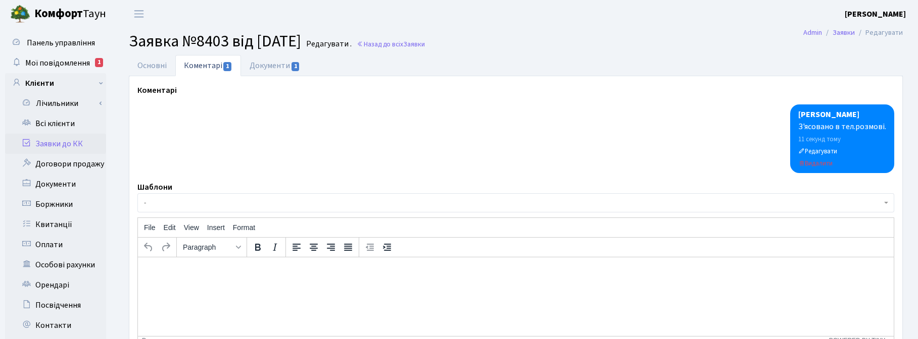
select select "8635"
click at [153, 62] on link "Основні" at bounding box center [152, 65] width 46 height 21
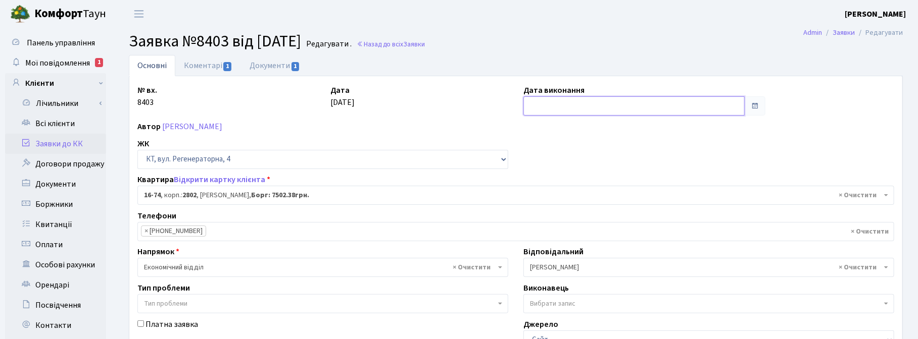
click at [539, 111] on input "text" at bounding box center [633, 105] width 221 height 19
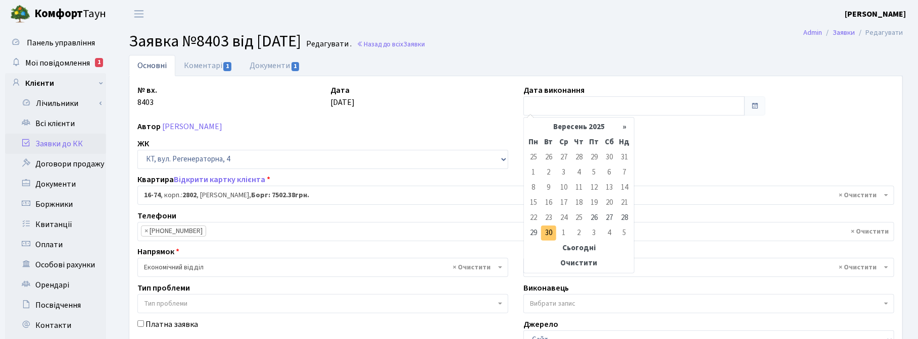
click at [549, 233] on td "30" at bounding box center [548, 233] width 15 height 15
type input "30.09.2025"
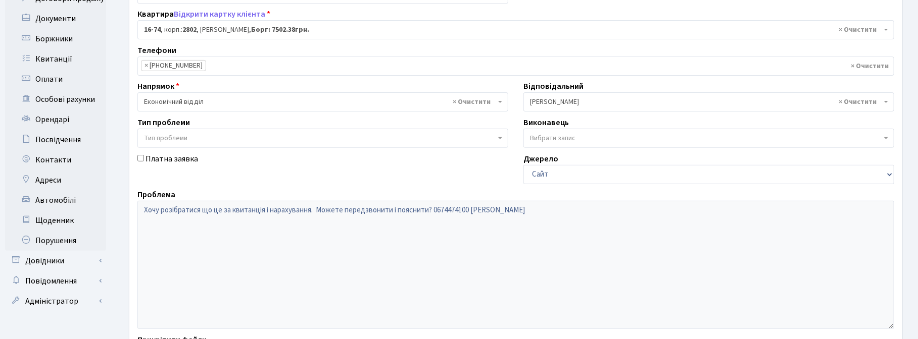
scroll to position [263, 0]
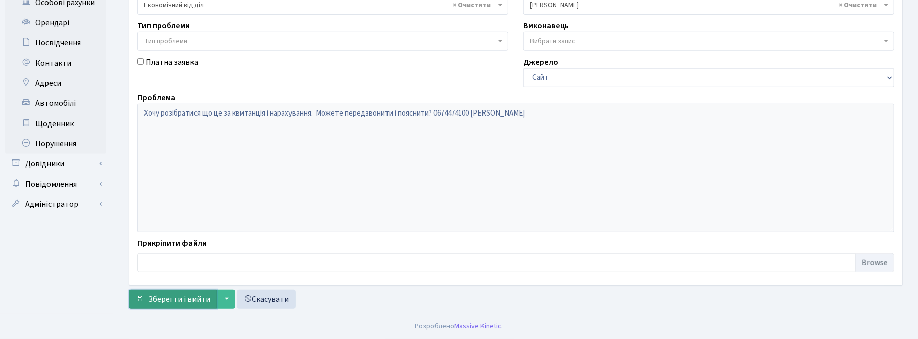
click at [184, 298] on span "Зберегти і вийти" at bounding box center [179, 299] width 62 height 11
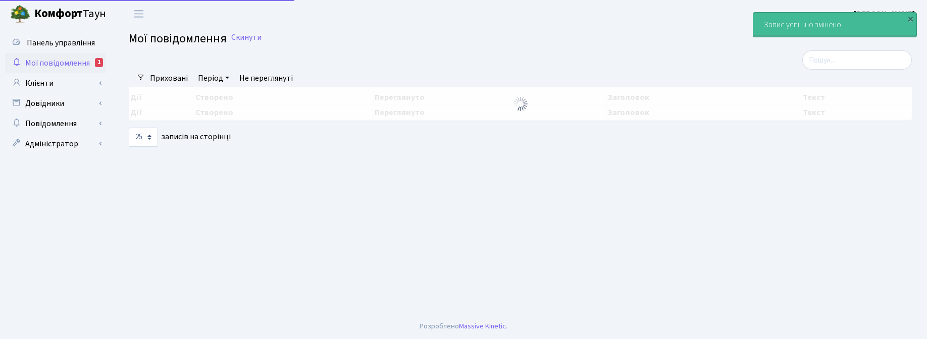
select select "25"
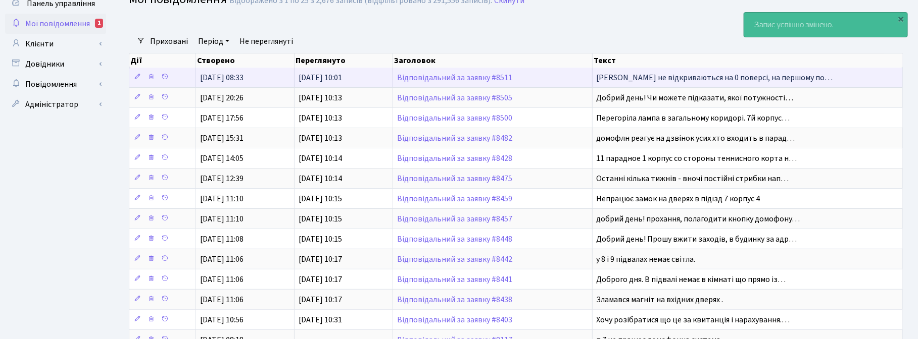
scroll to position [189, 0]
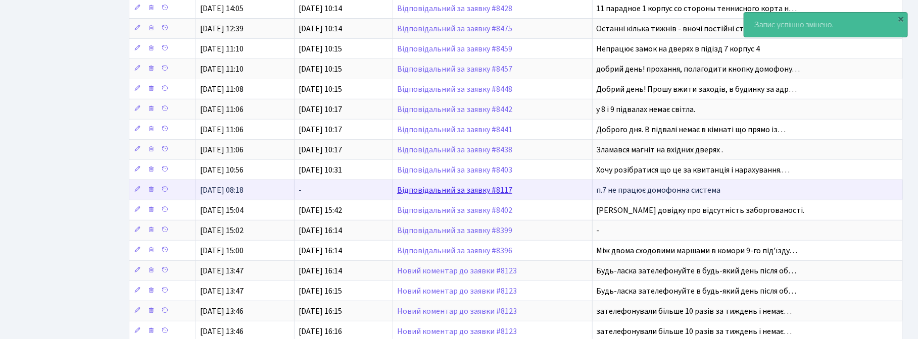
click at [430, 190] on link "Відповідальний за заявку #8117" at bounding box center [454, 190] width 115 height 11
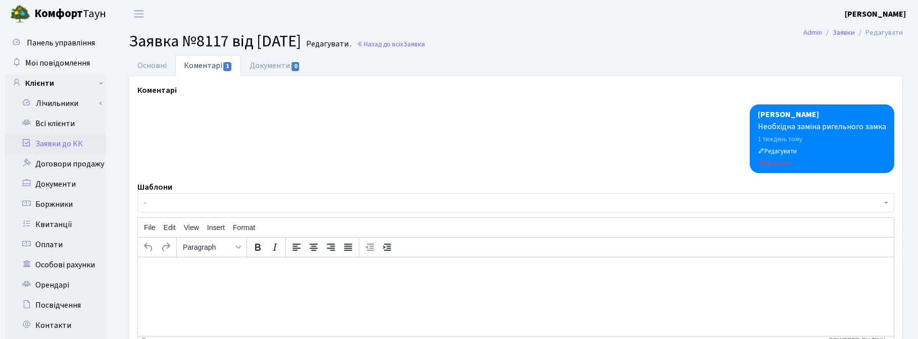
select select "252"
click at [142, 66] on link "Основні" at bounding box center [152, 65] width 46 height 21
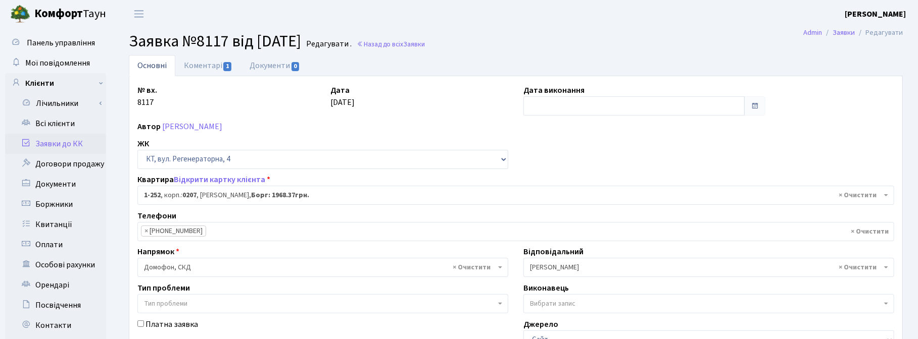
click at [519, 48] on h2 "Заявка №8117 від [DATE] Редагувати . Назад до всіх Заявки" at bounding box center [516, 41] width 774 height 19
click at [39, 65] on span "Мої повідомлення" at bounding box center [57, 63] width 65 height 11
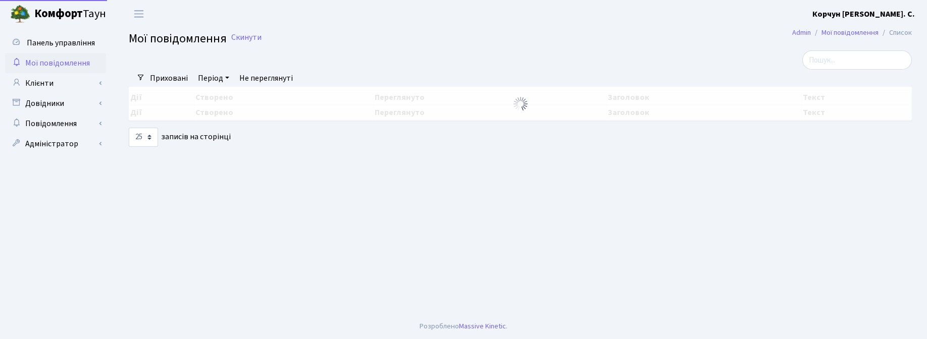
select select "25"
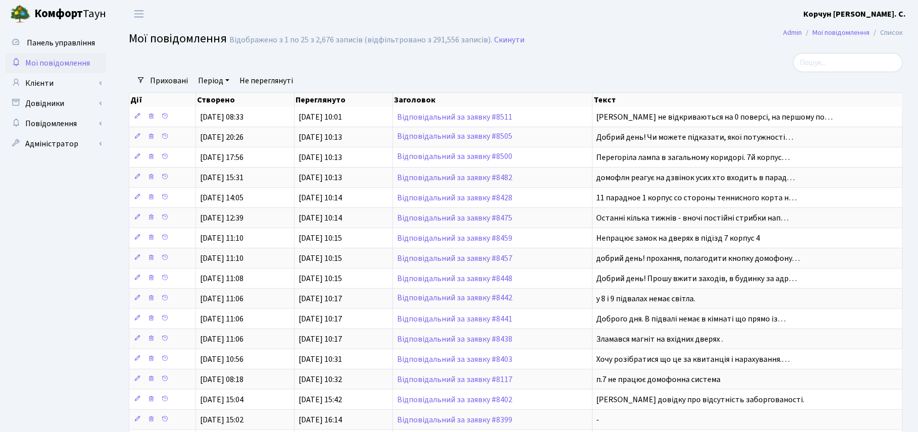
click at [399, 66] on div at bounding box center [384, 62] width 526 height 19
click at [571, 41] on h2 "Мої повідомлення Відображено з 1 по 25 з 2,676 записів (відфільтровано з 291,55…" at bounding box center [516, 40] width 774 height 17
